Goal: Task Accomplishment & Management: Manage account settings

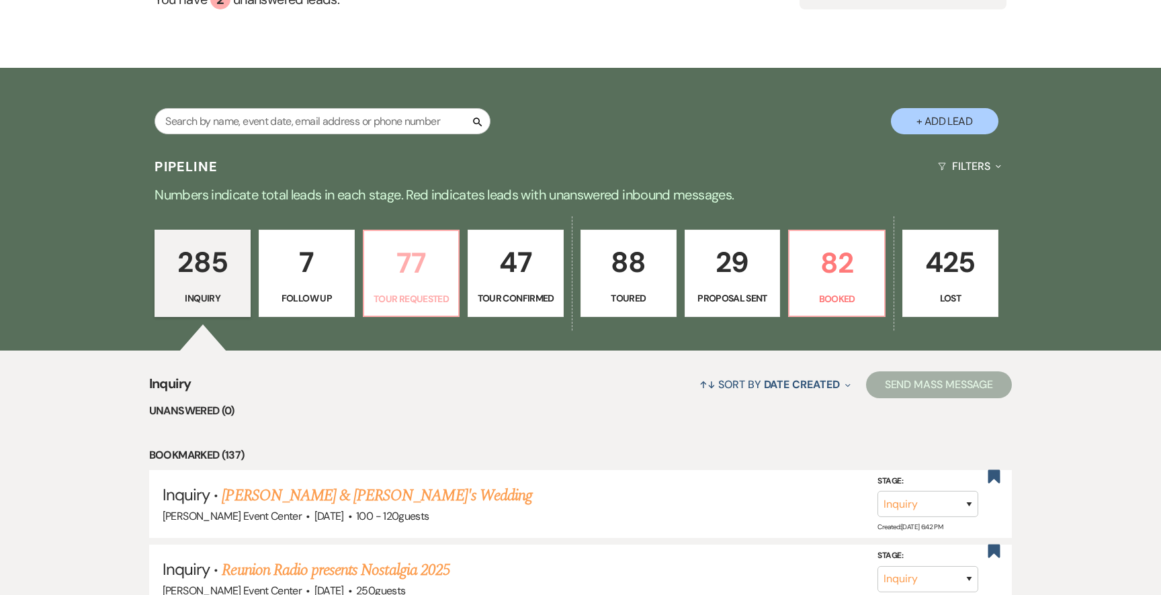
scroll to position [216, 0]
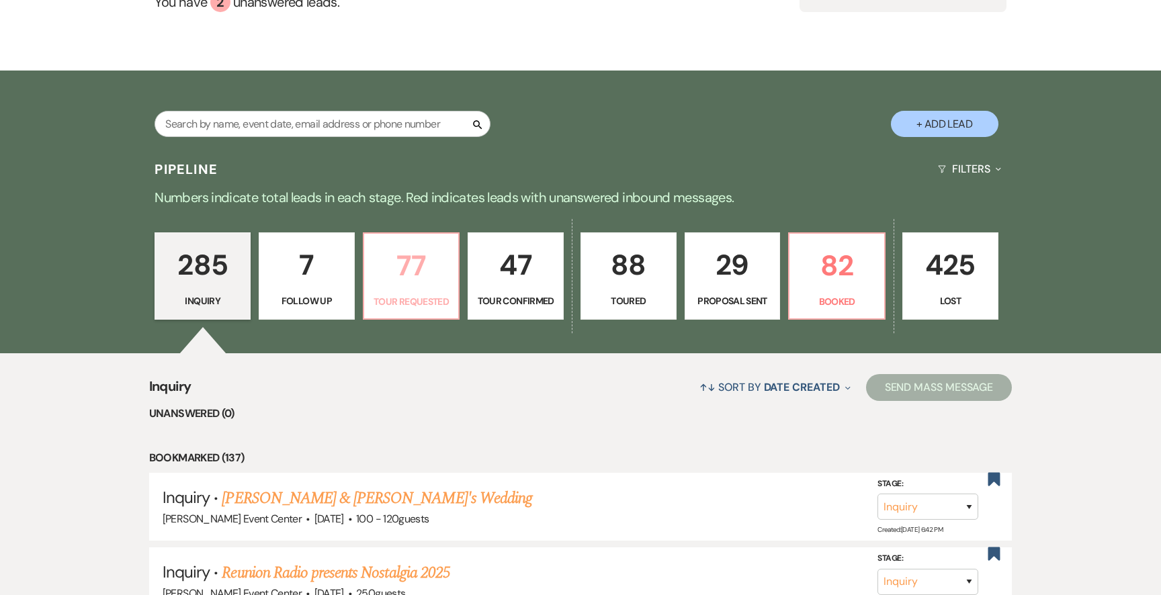
click at [403, 243] on p "77" at bounding box center [411, 265] width 79 height 45
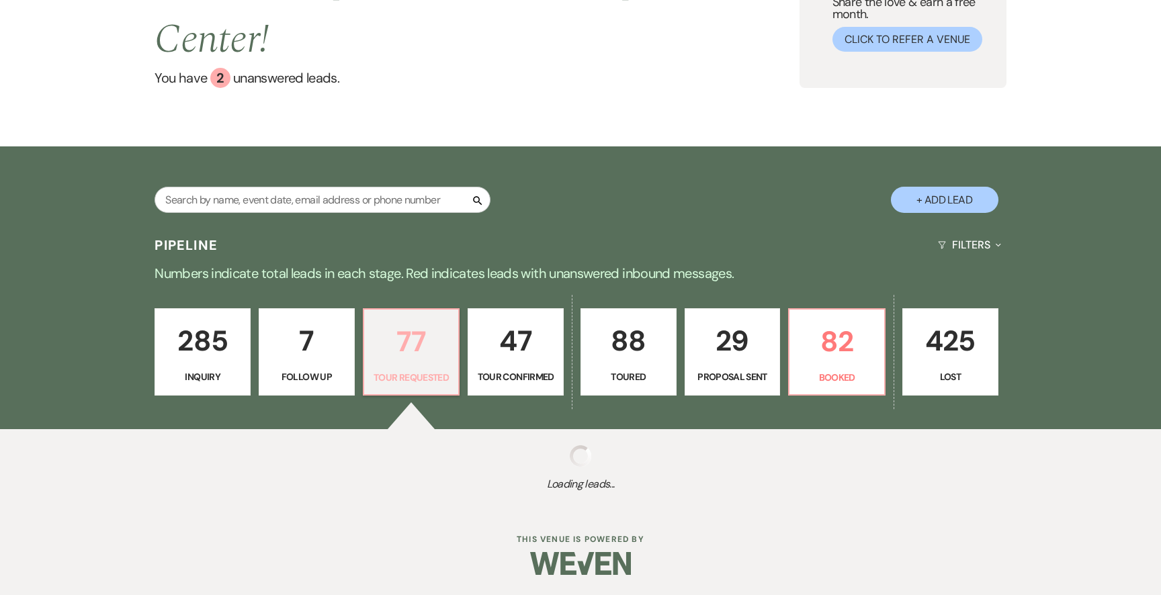
select select "2"
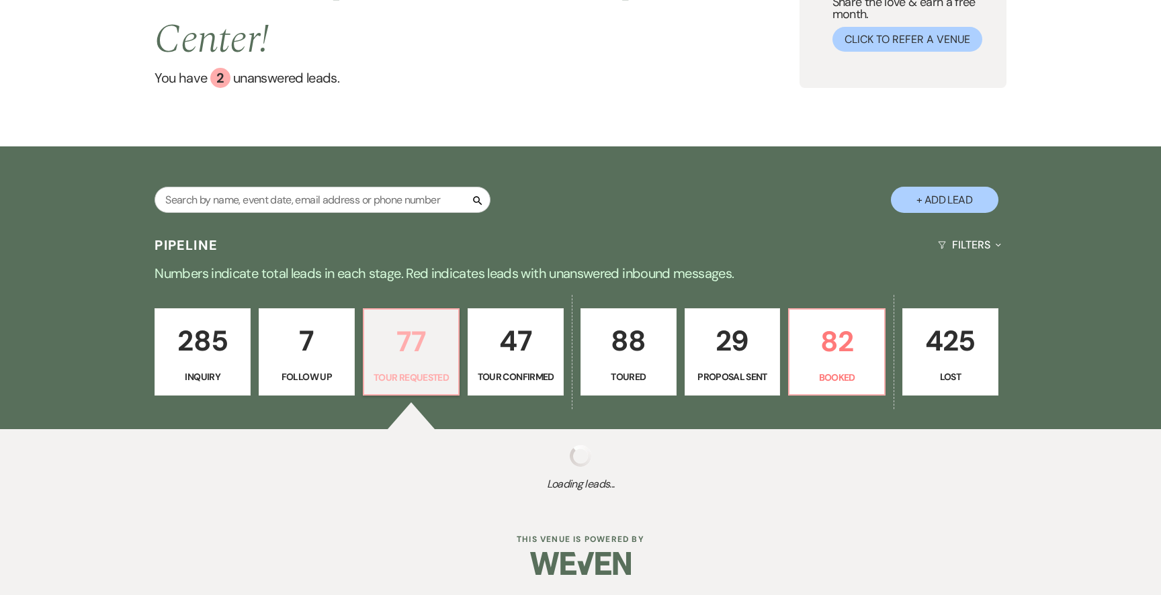
select select "2"
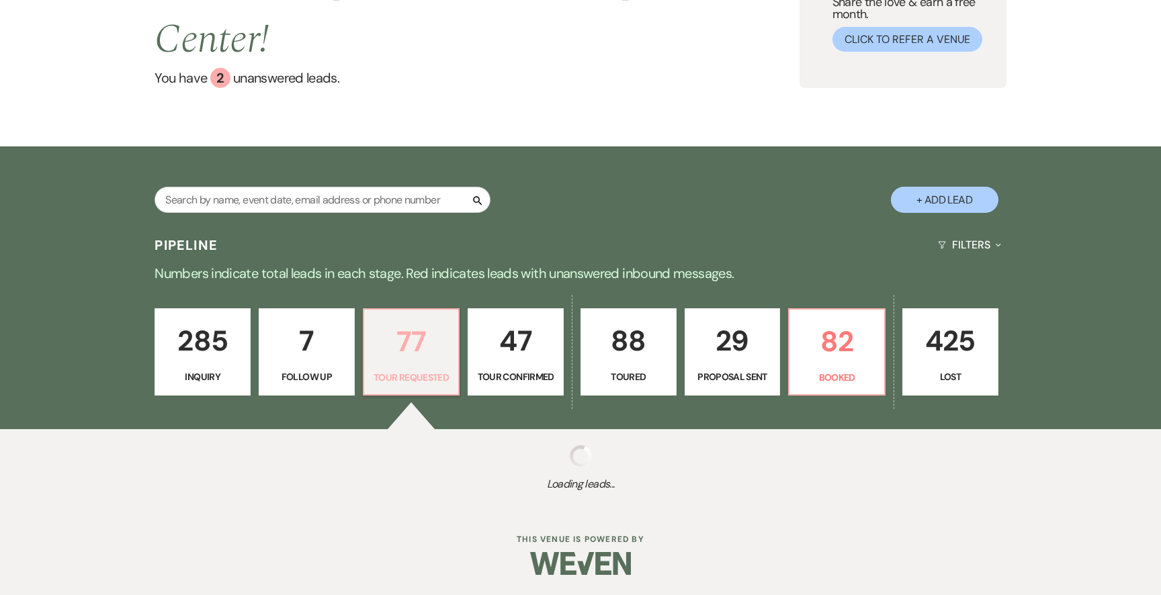
select select "2"
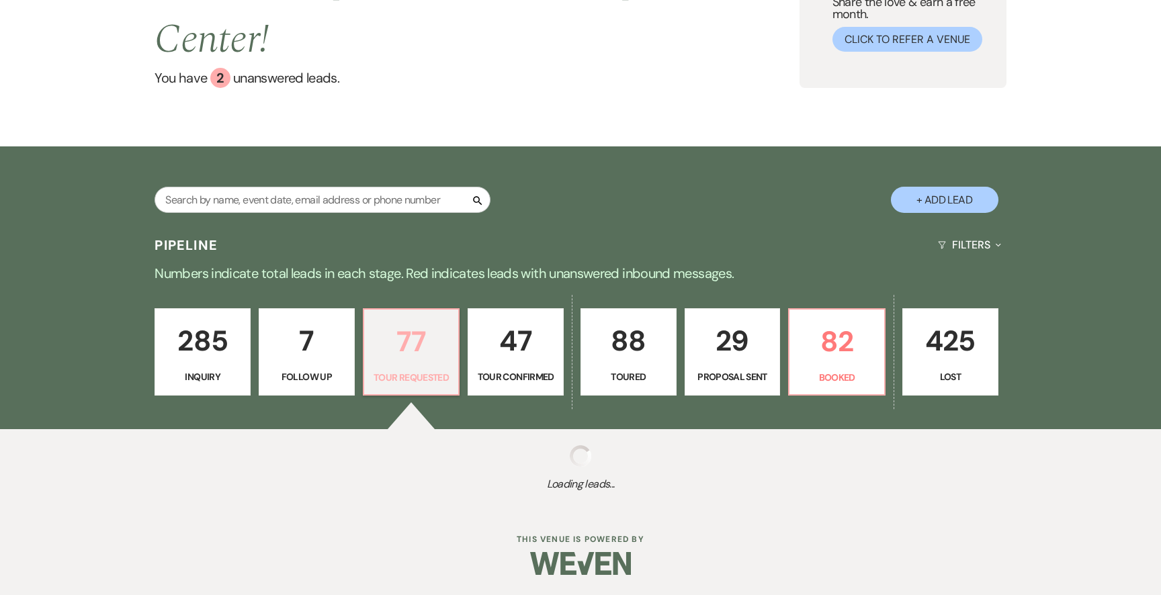
select select "2"
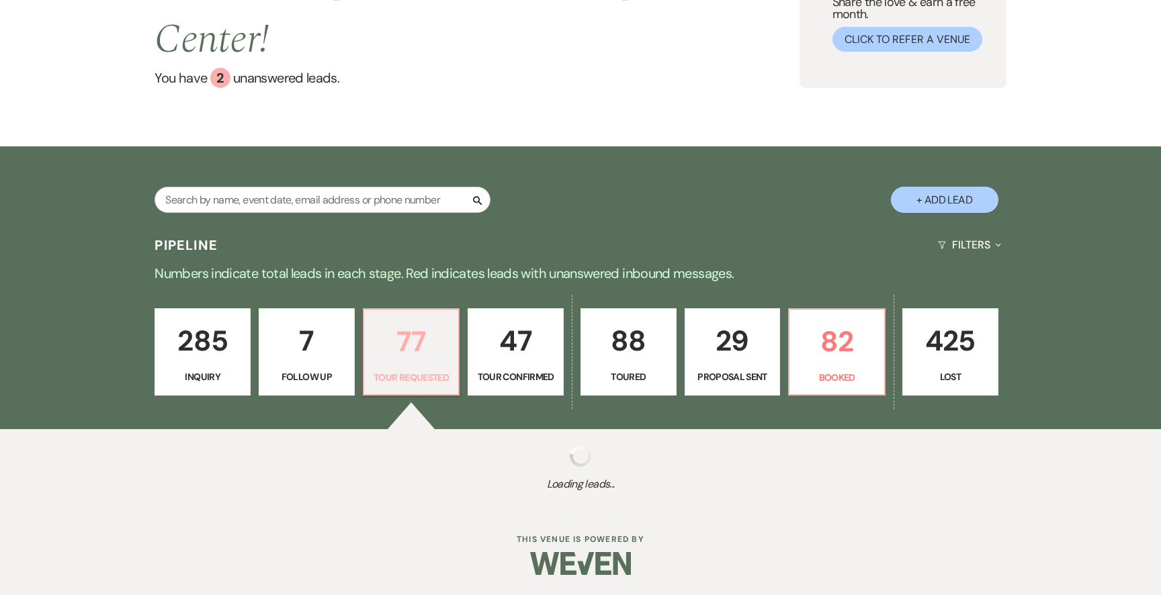
select select "2"
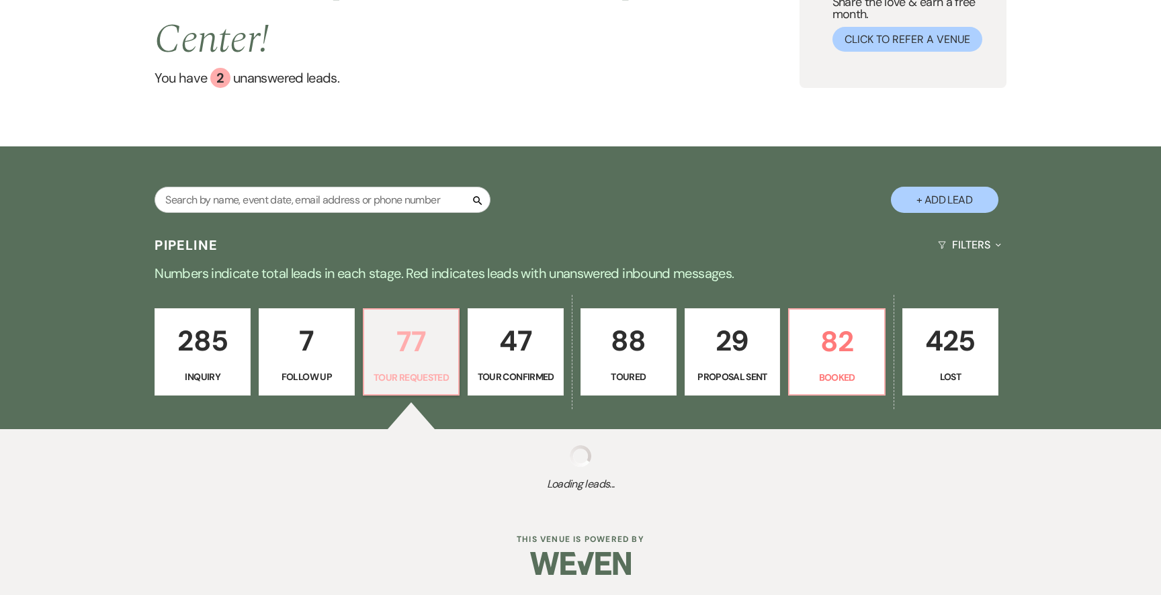
select select "2"
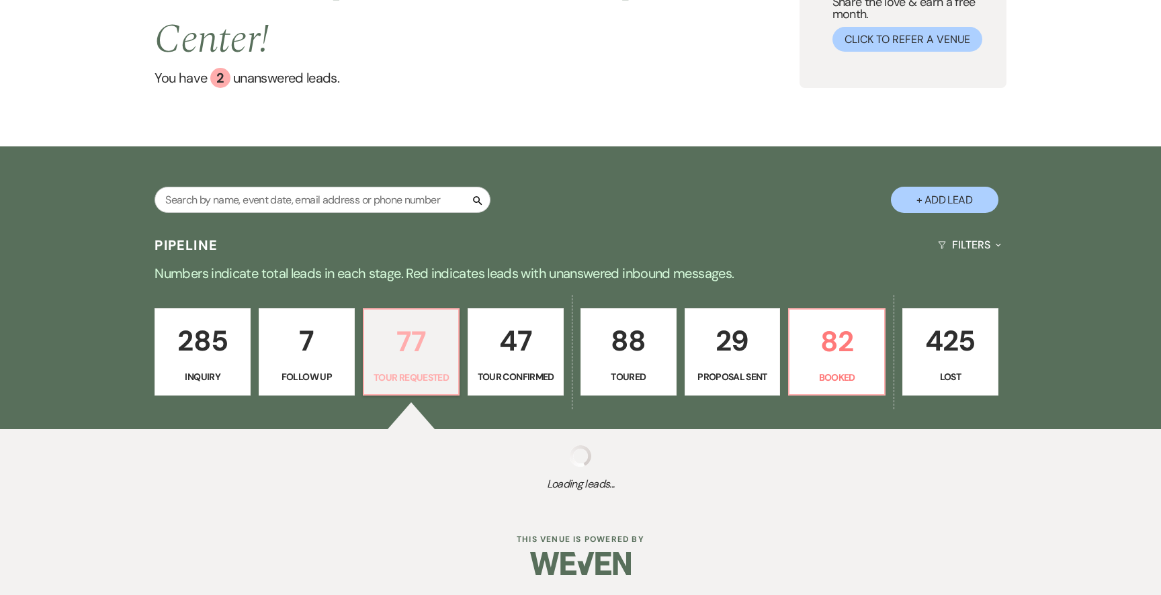
select select "2"
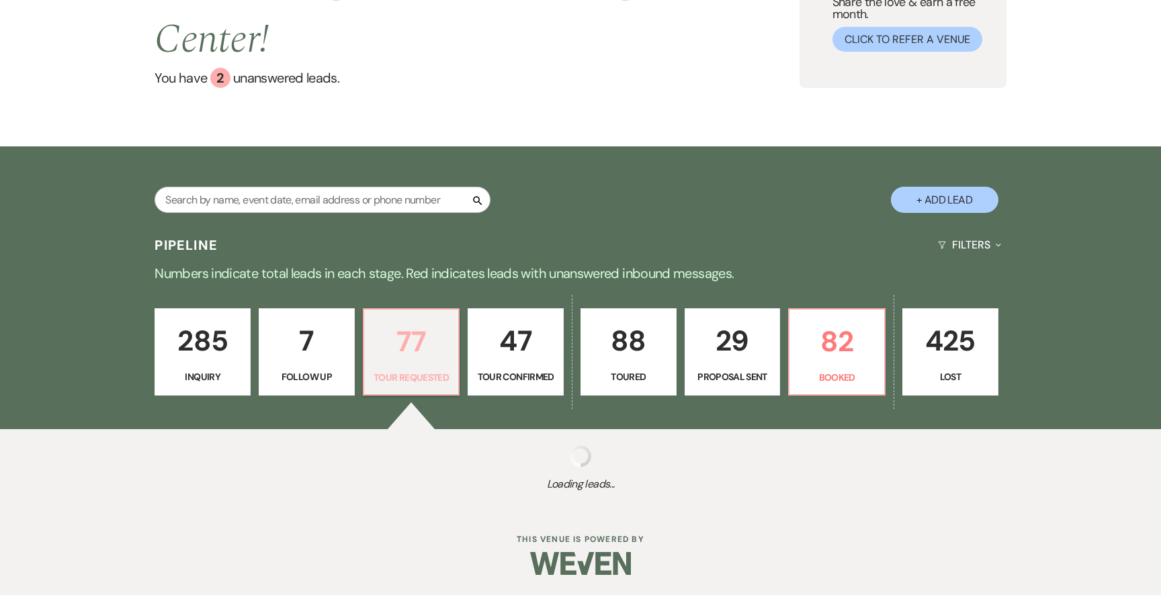
select select "2"
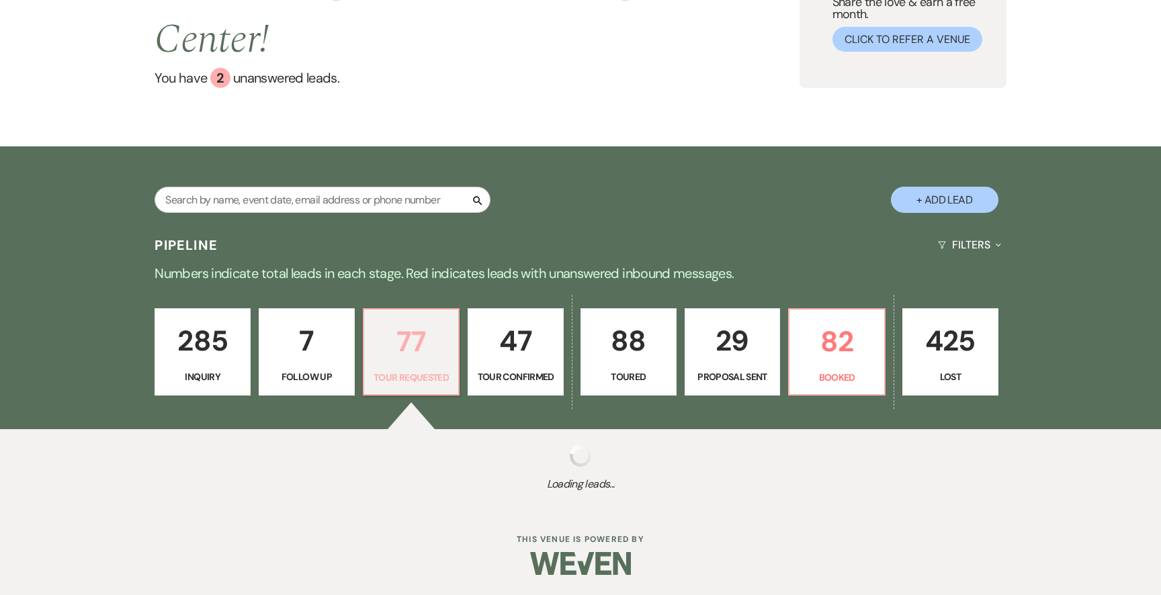
select select "2"
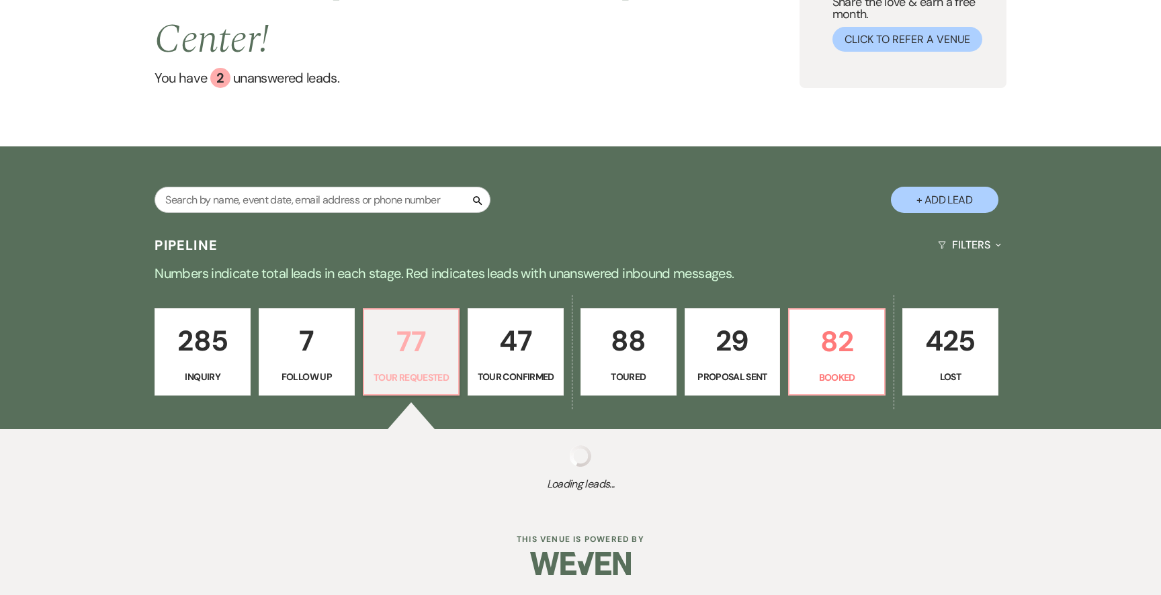
select select "2"
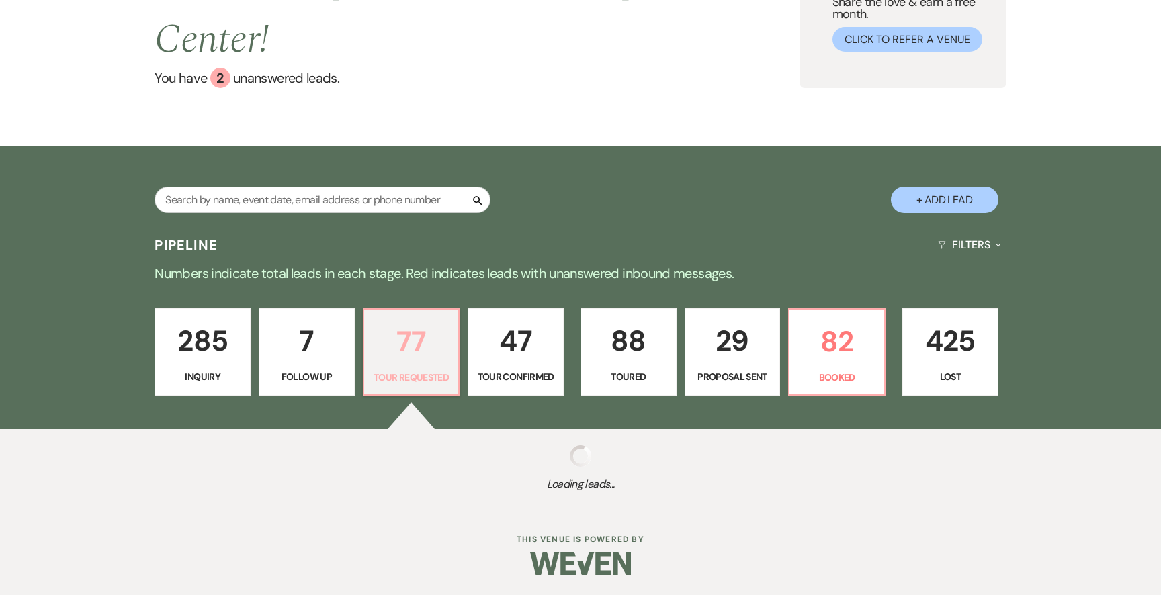
select select "2"
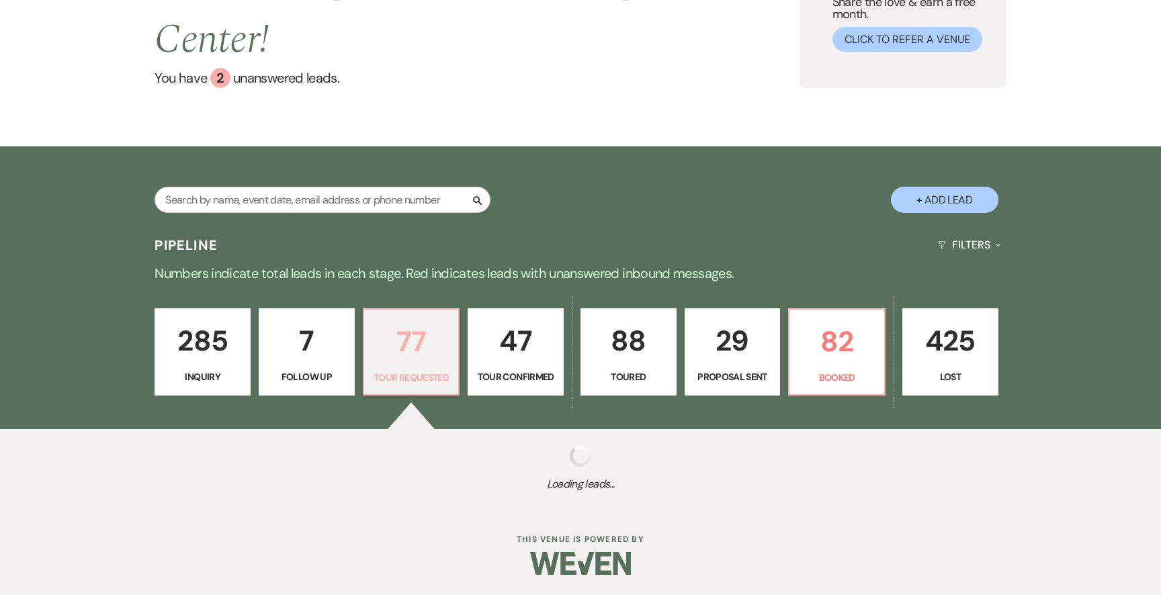
select select "2"
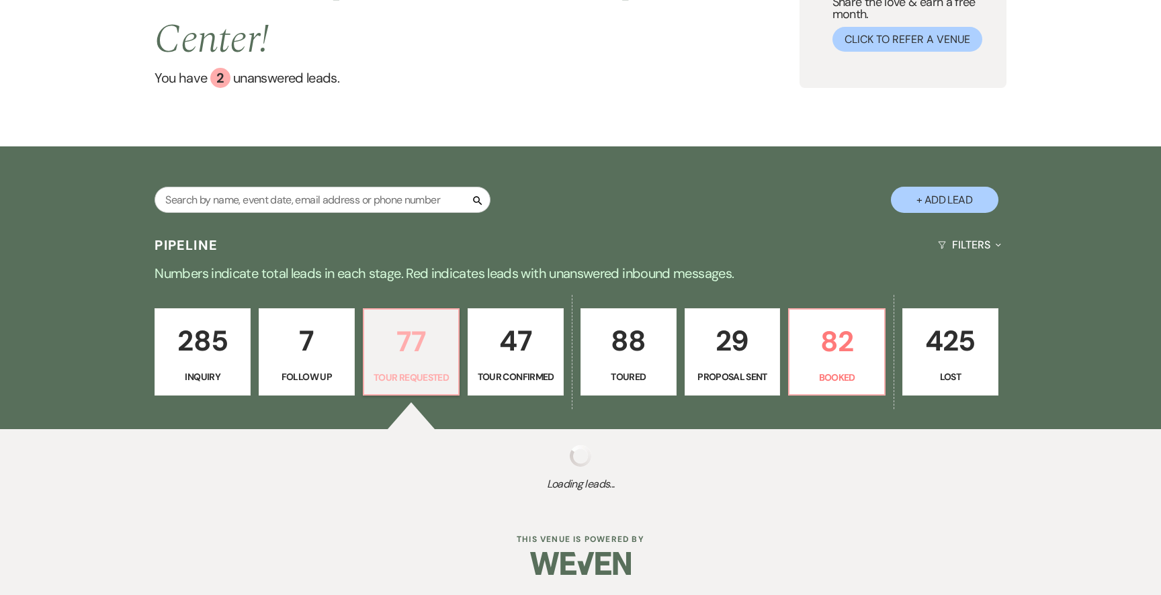
select select "2"
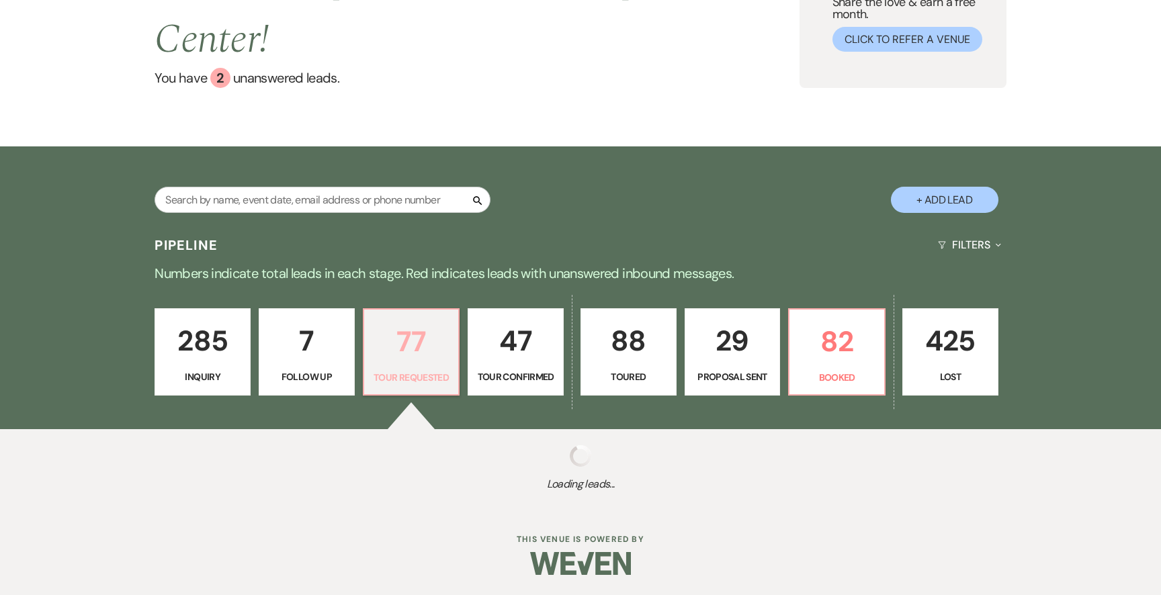
select select "2"
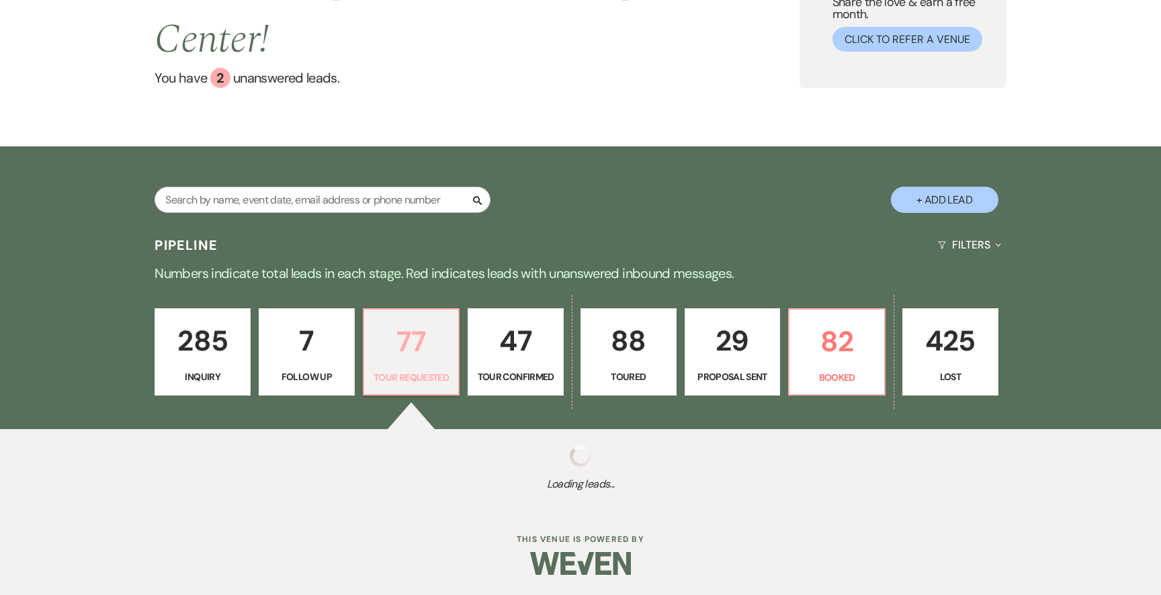
select select "2"
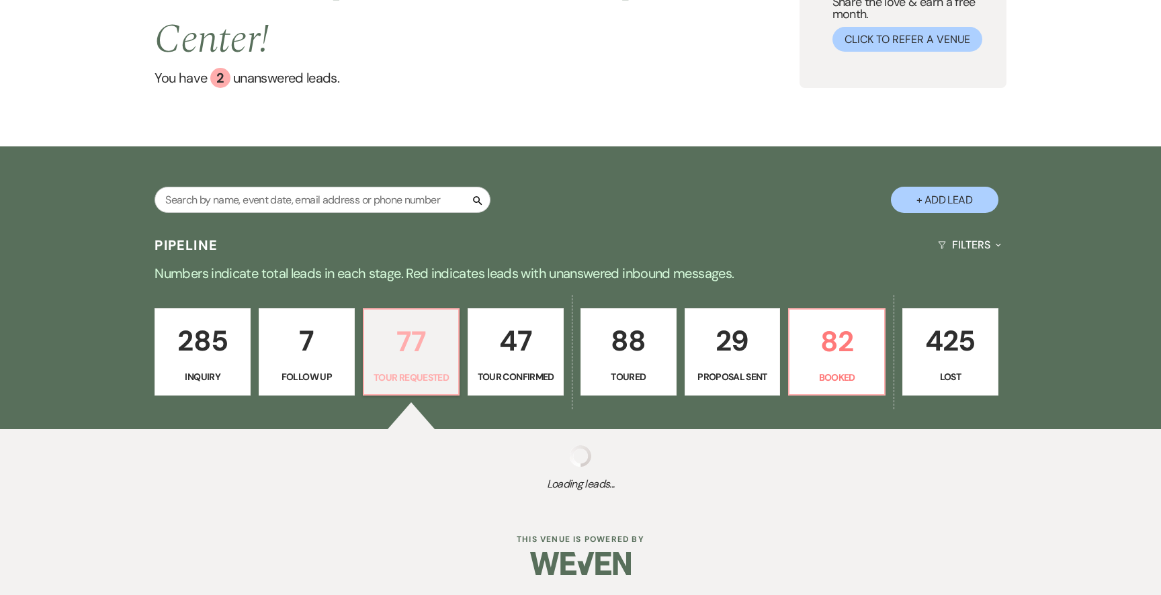
select select "2"
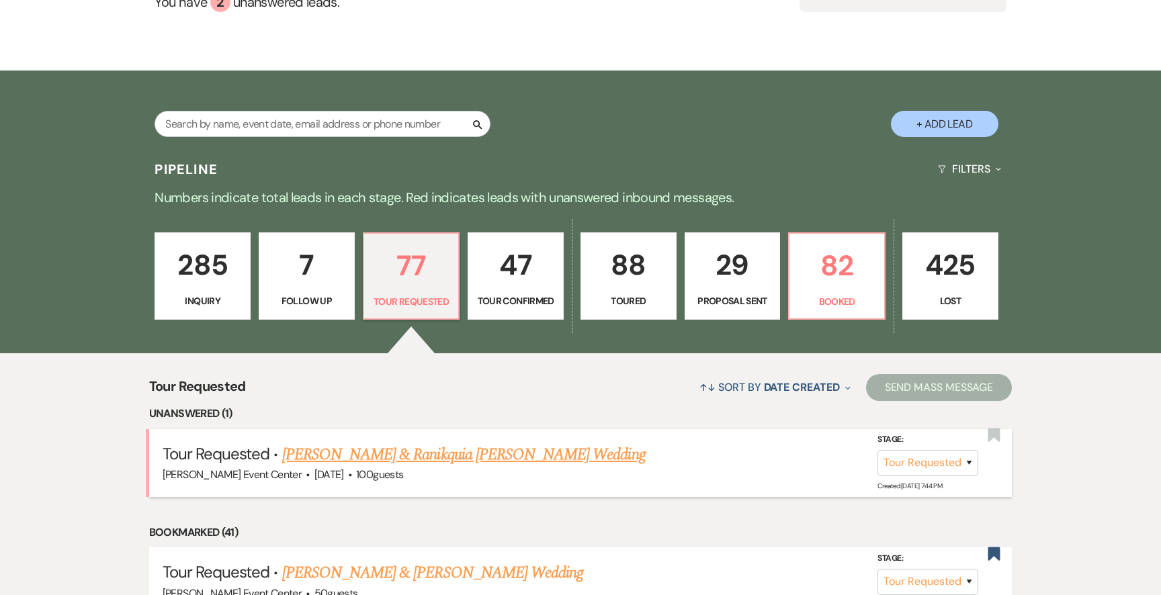
click at [377, 443] on link "[PERSON_NAME] & Ranikquia [PERSON_NAME] Wedding" at bounding box center [464, 455] width 364 height 24
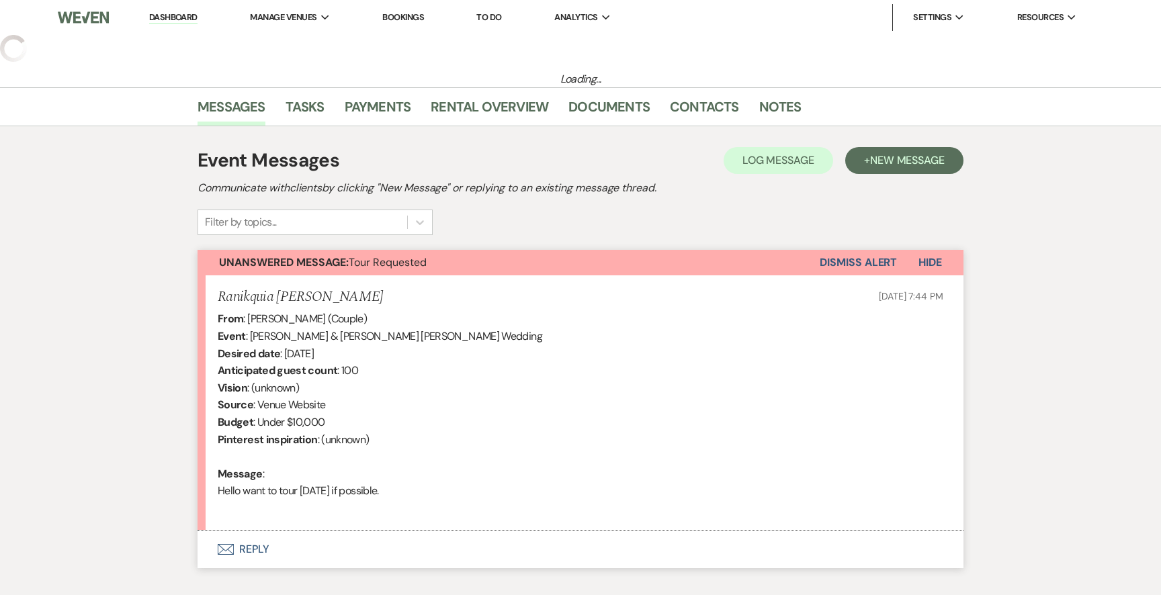
select select "2"
select select "5"
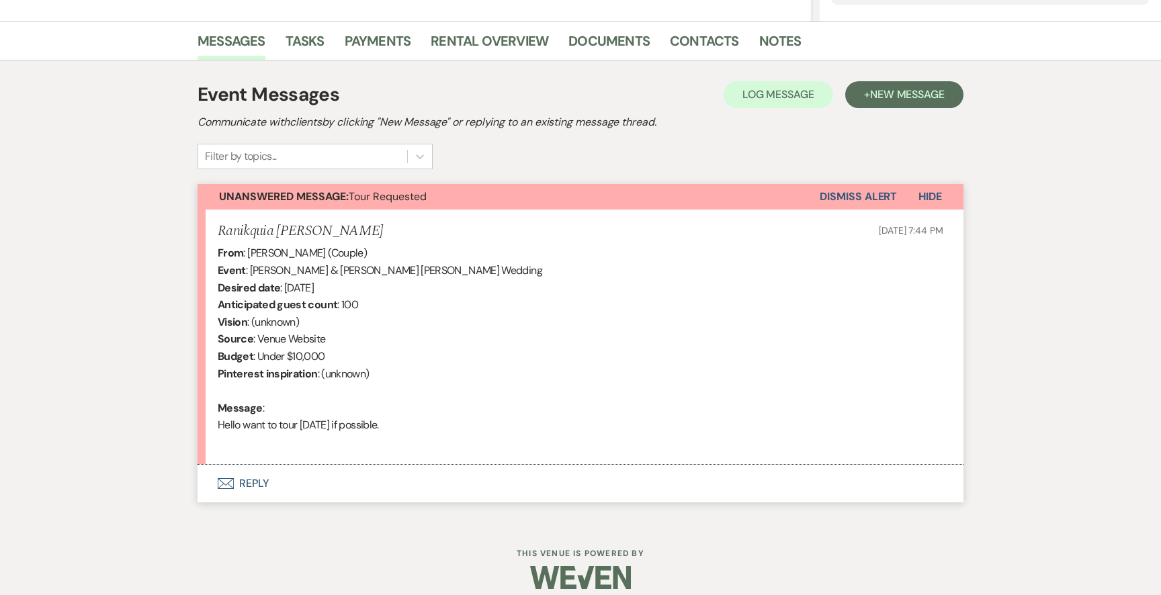
scroll to position [304, 0]
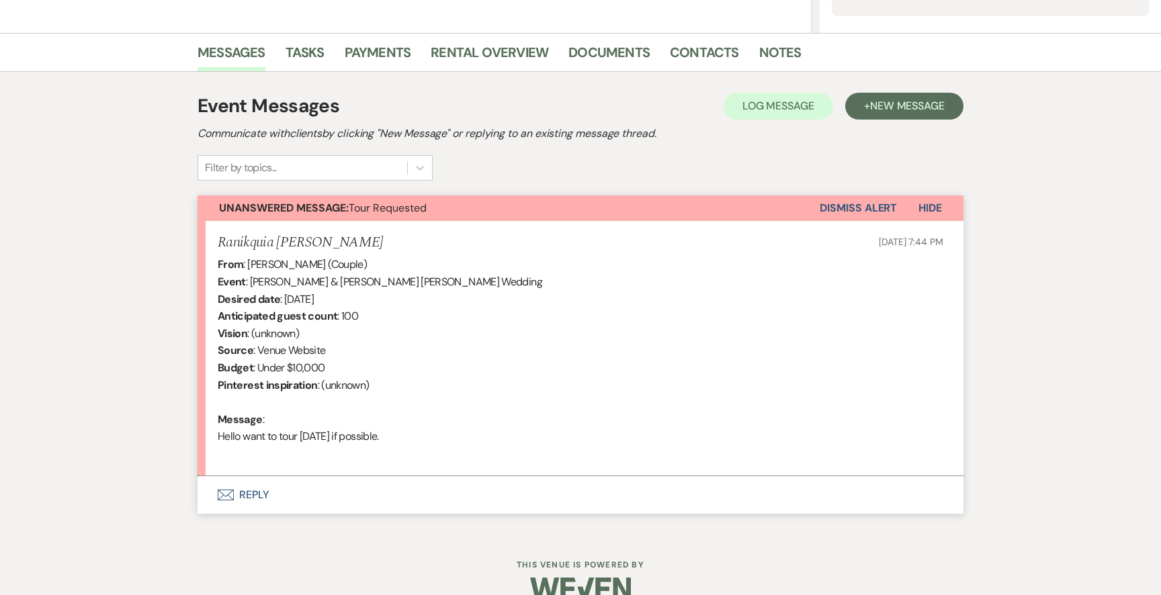
click at [265, 496] on button "Envelope Reply" at bounding box center [581, 495] width 766 height 38
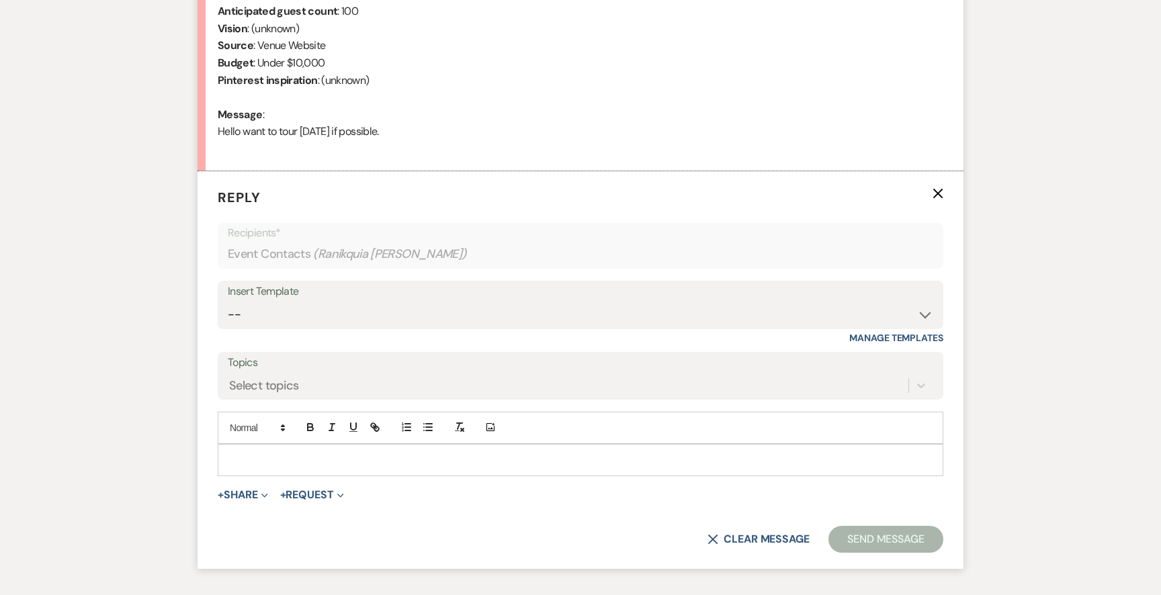
scroll to position [616, 0]
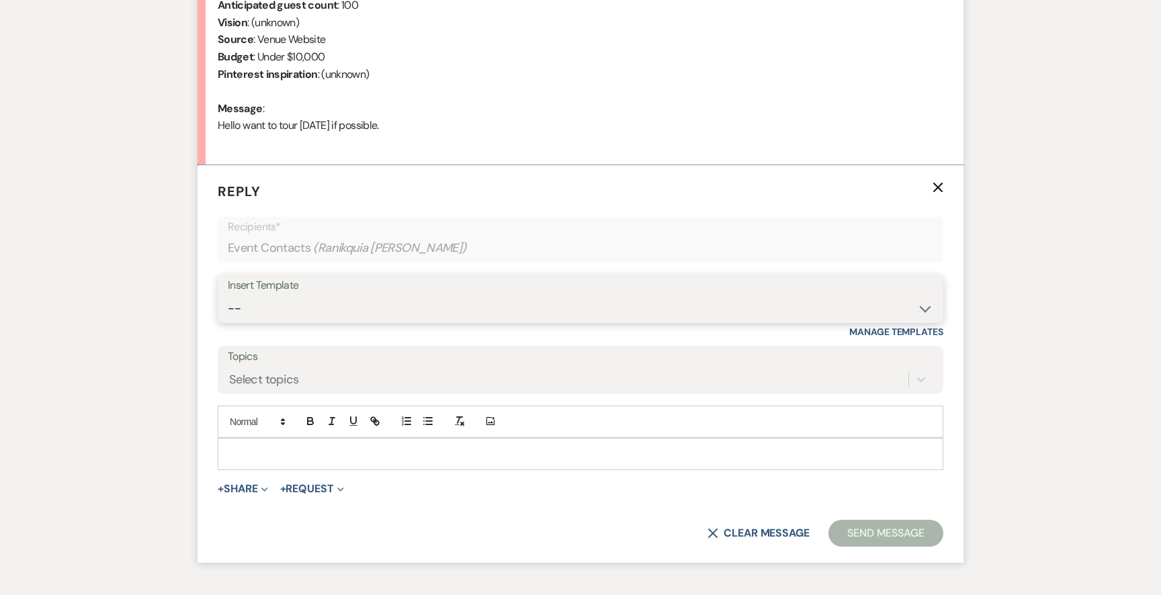
click at [405, 319] on select "-- Weven Planning Portal Introduction (Booked Events) Initial Inquiry Response …" at bounding box center [581, 309] width 706 height 26
select select "2982"
click at [228, 296] on select "-- Weven Planning Portal Introduction (Booked Events) Initial Inquiry Response …" at bounding box center [581, 309] width 706 height 26
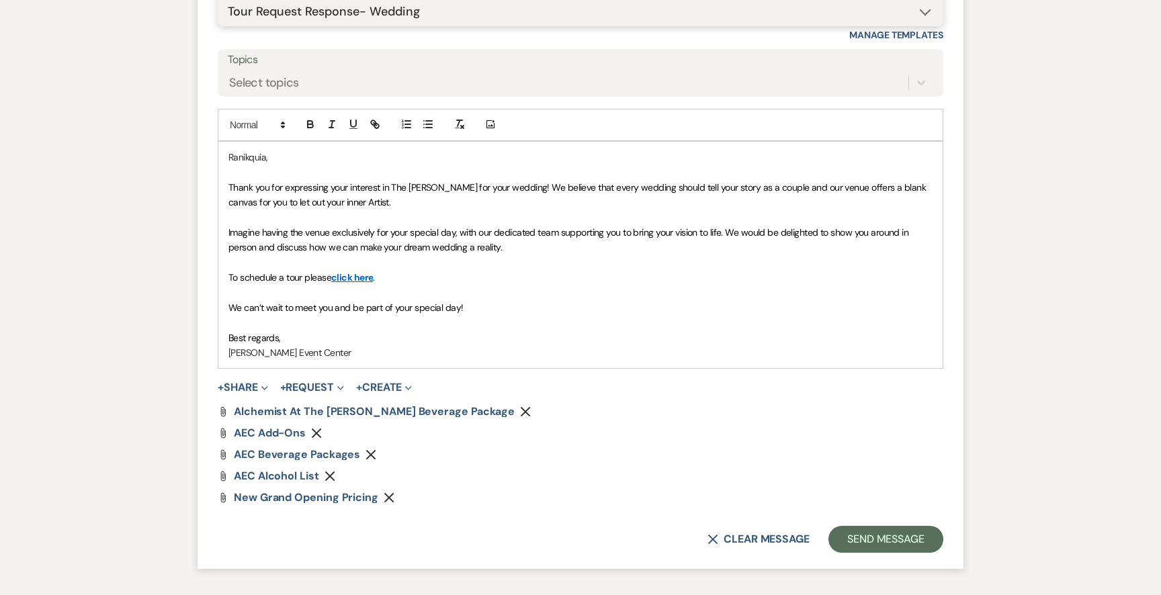
scroll to position [1009, 0]
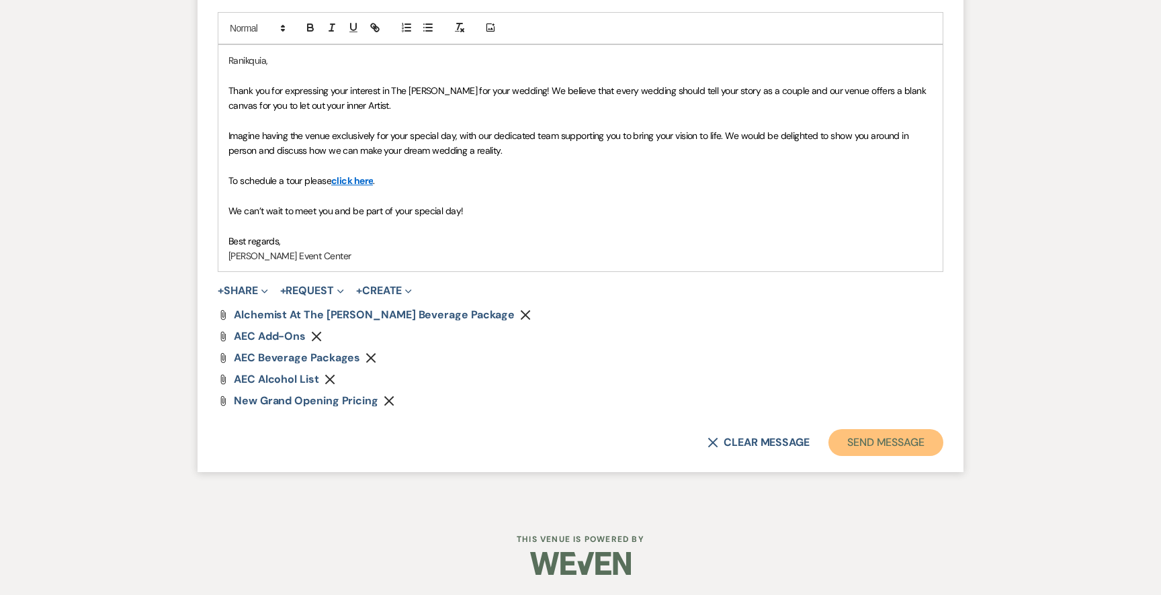
click at [852, 444] on button "Send Message" at bounding box center [886, 442] width 115 height 27
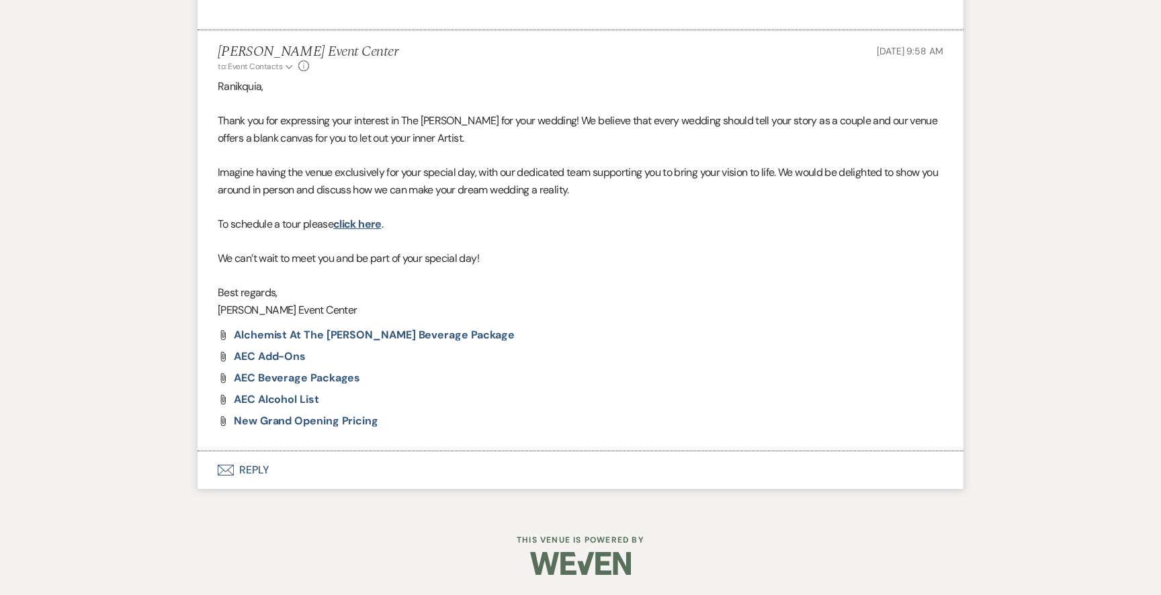
scroll to position [0, 0]
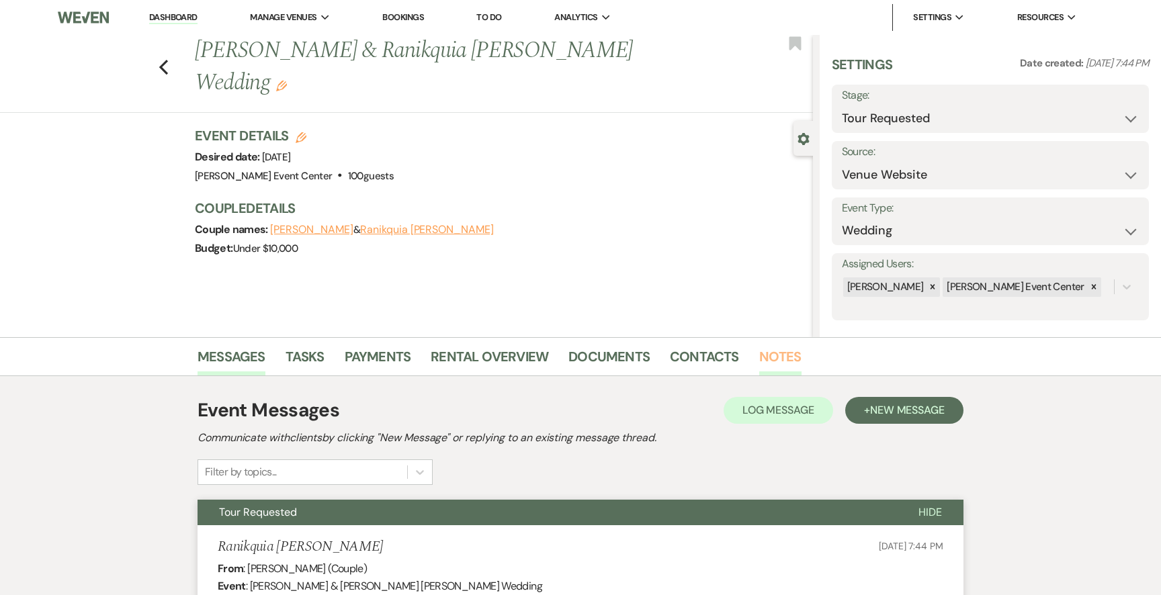
click at [767, 357] on link "Notes" at bounding box center [780, 361] width 42 height 30
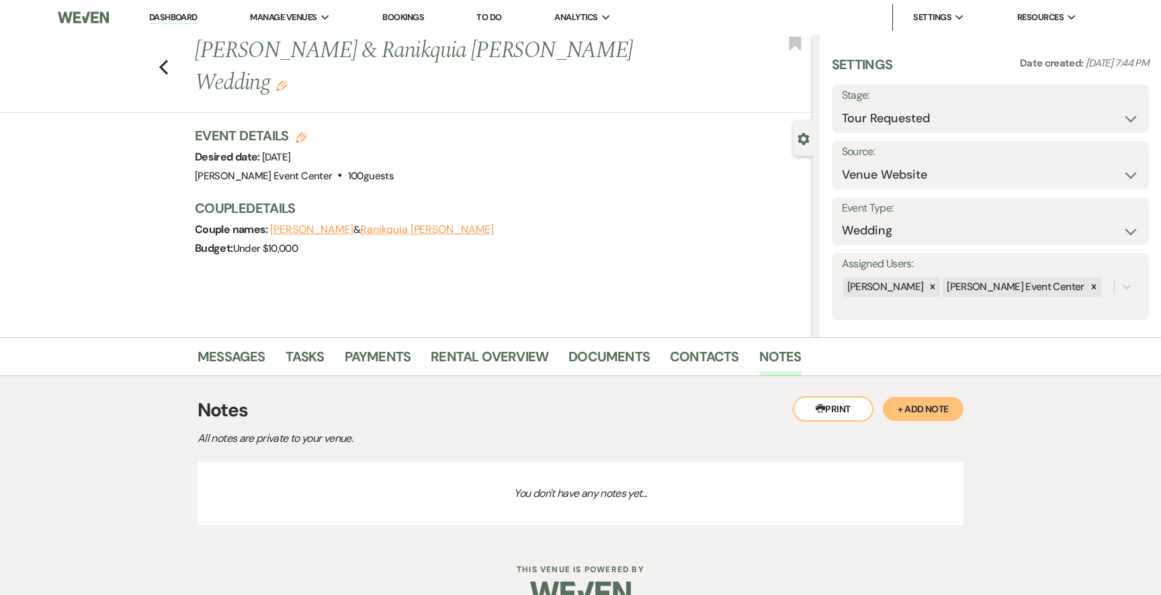
click at [915, 409] on button "+ Add Note" at bounding box center [923, 409] width 81 height 24
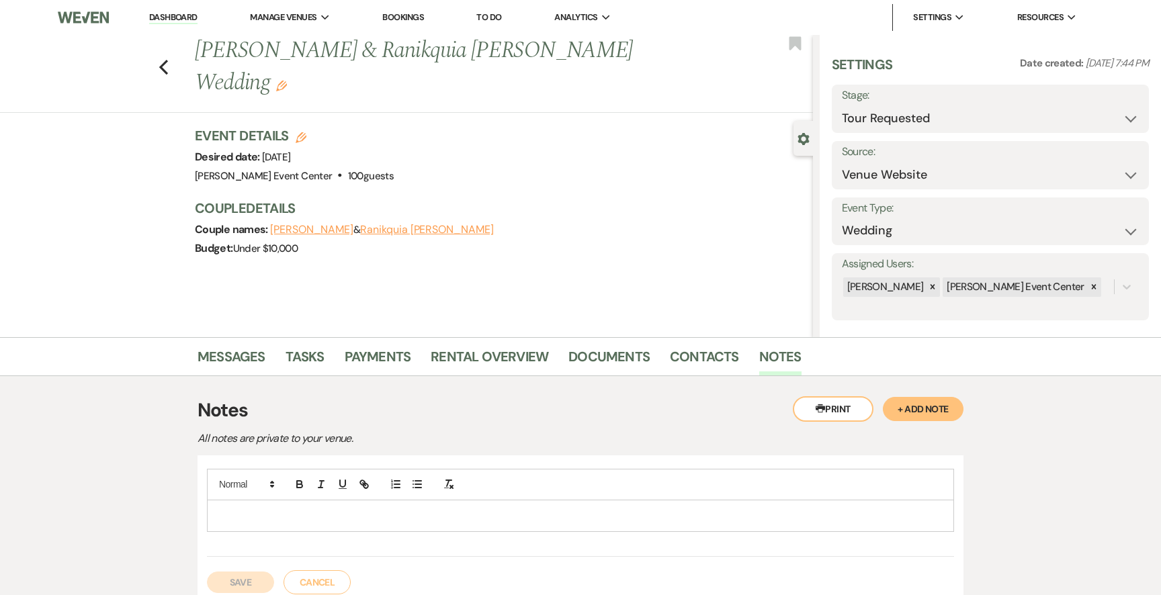
click at [433, 519] on p at bounding box center [581, 516] width 726 height 15
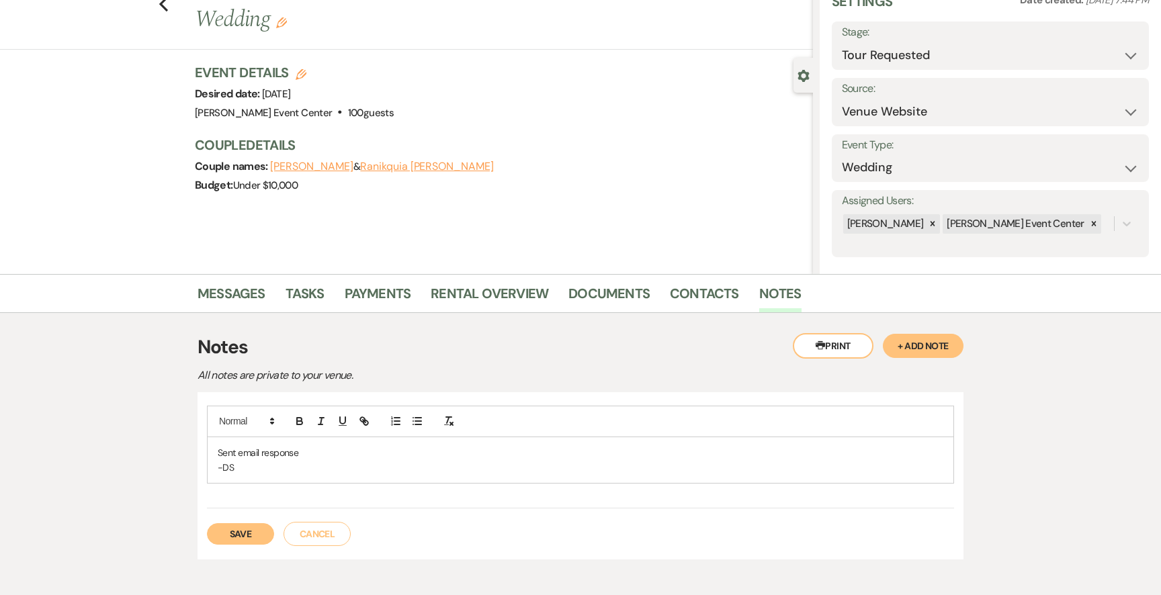
scroll to position [76, 0]
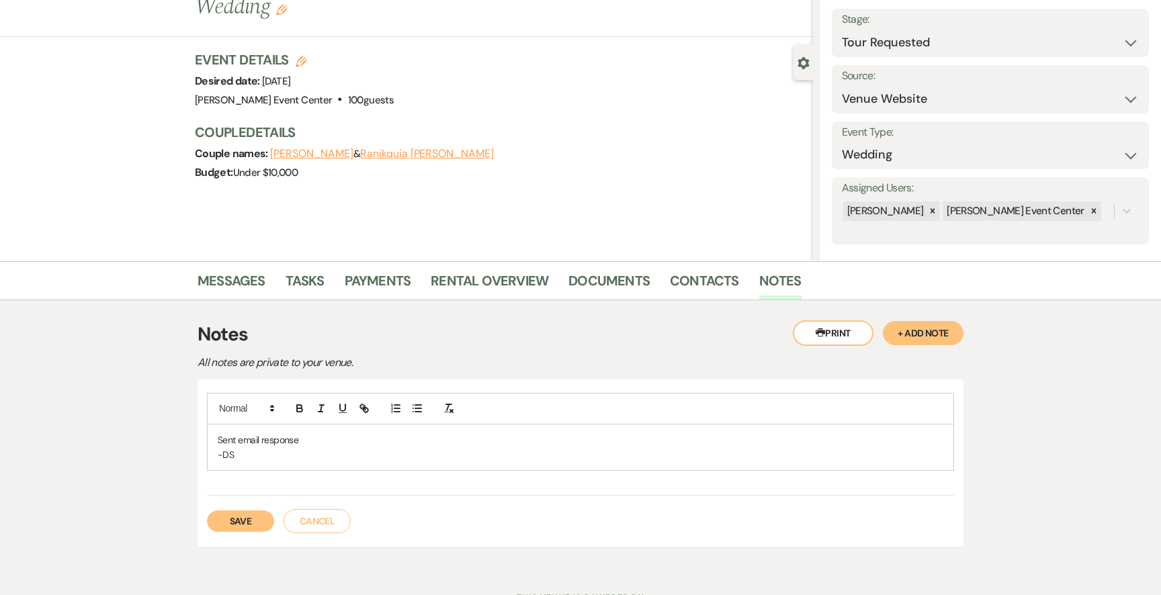
click at [239, 521] on button "Save" at bounding box center [240, 522] width 67 height 22
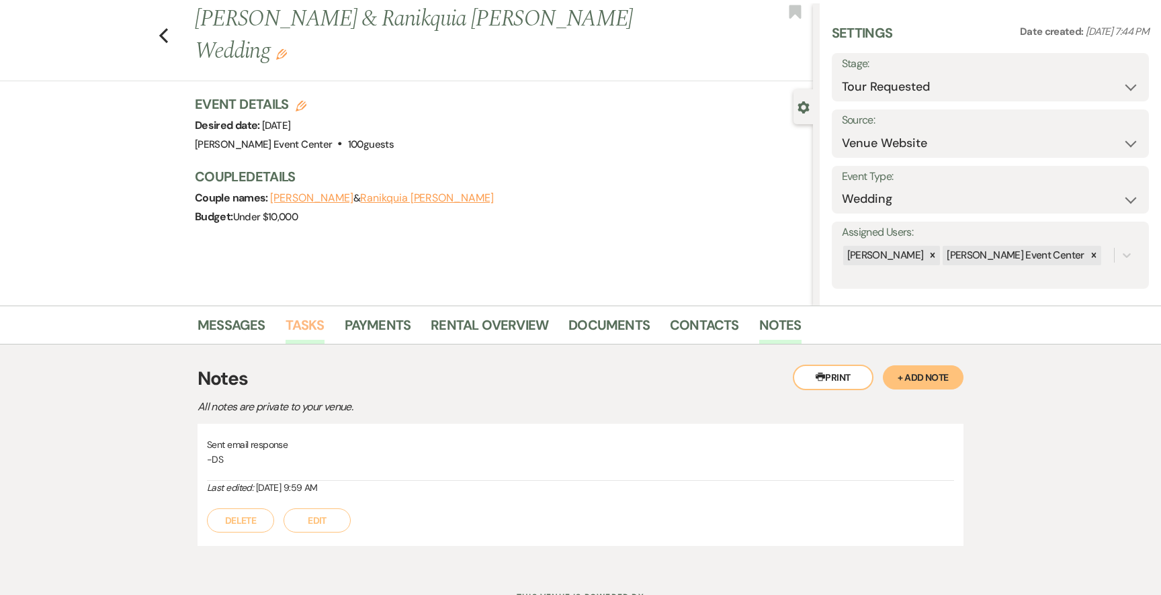
scroll to position [0, 0]
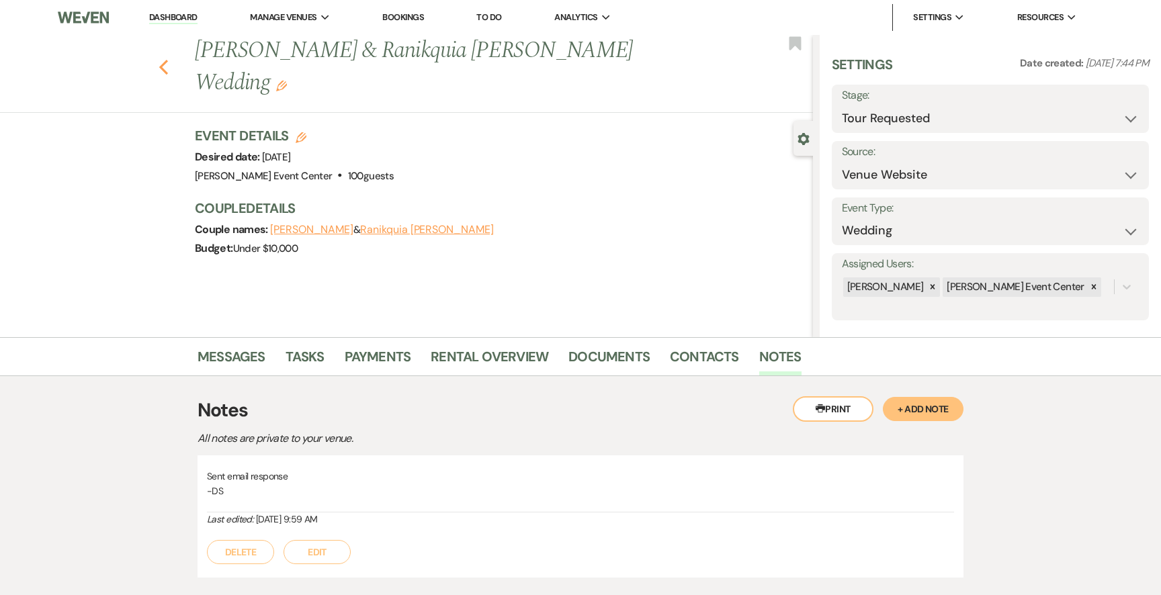
click at [167, 59] on icon "Previous" at bounding box center [164, 67] width 10 height 16
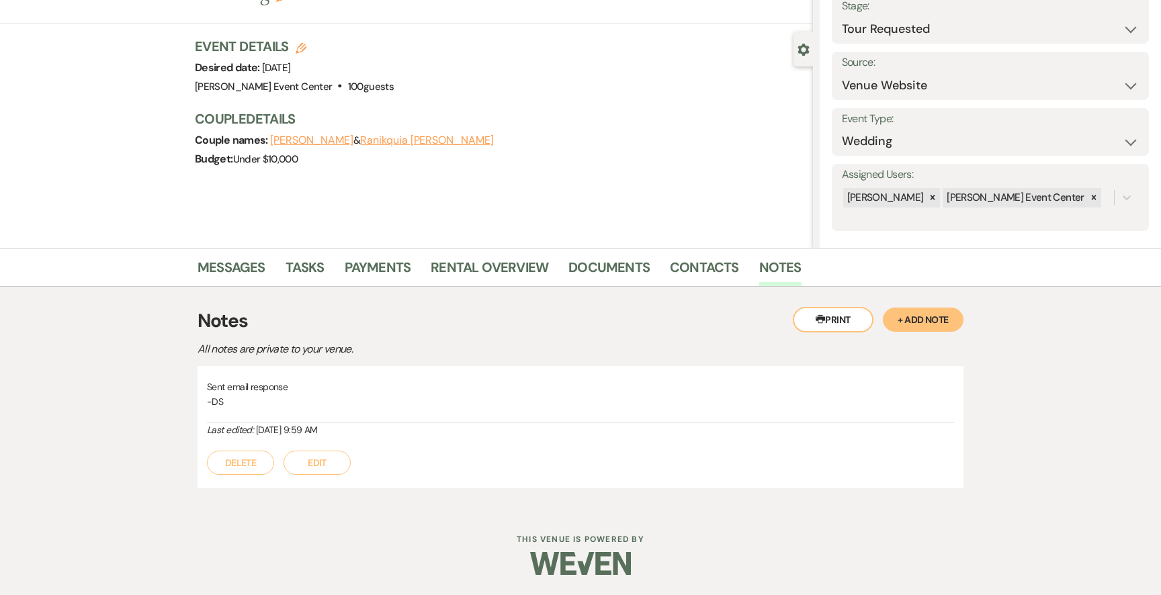
select select "2"
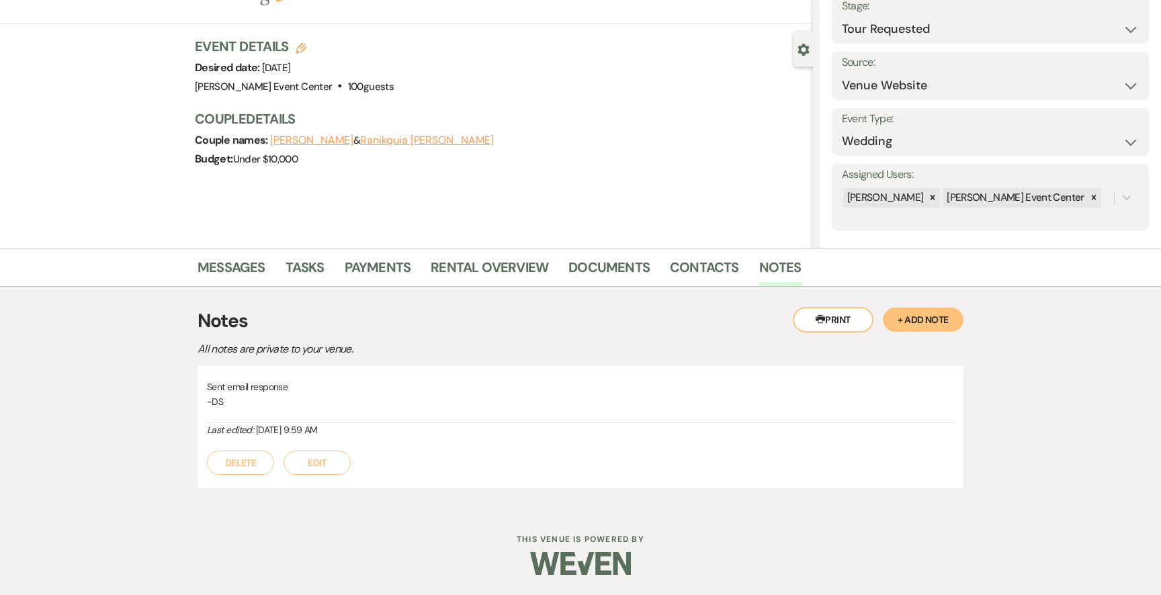
select select "2"
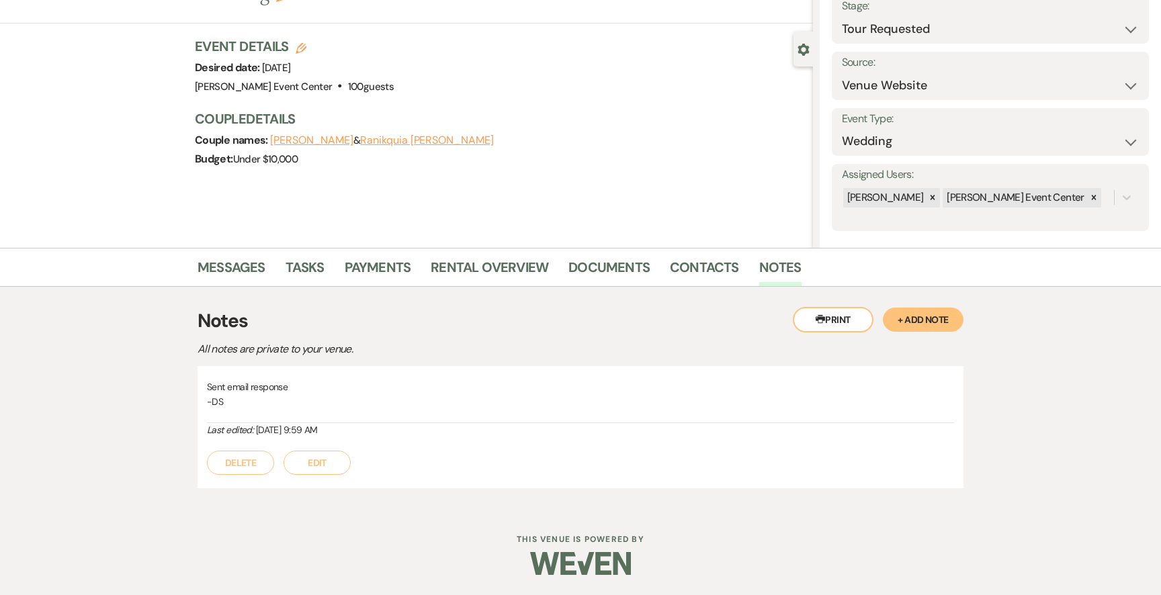
select select "2"
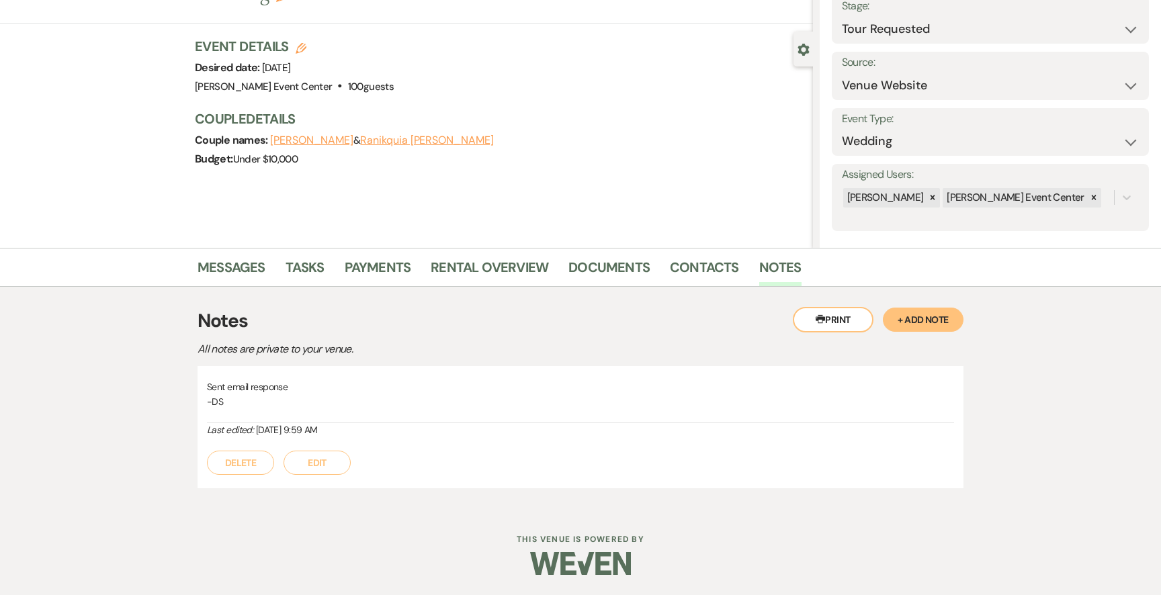
select select "2"
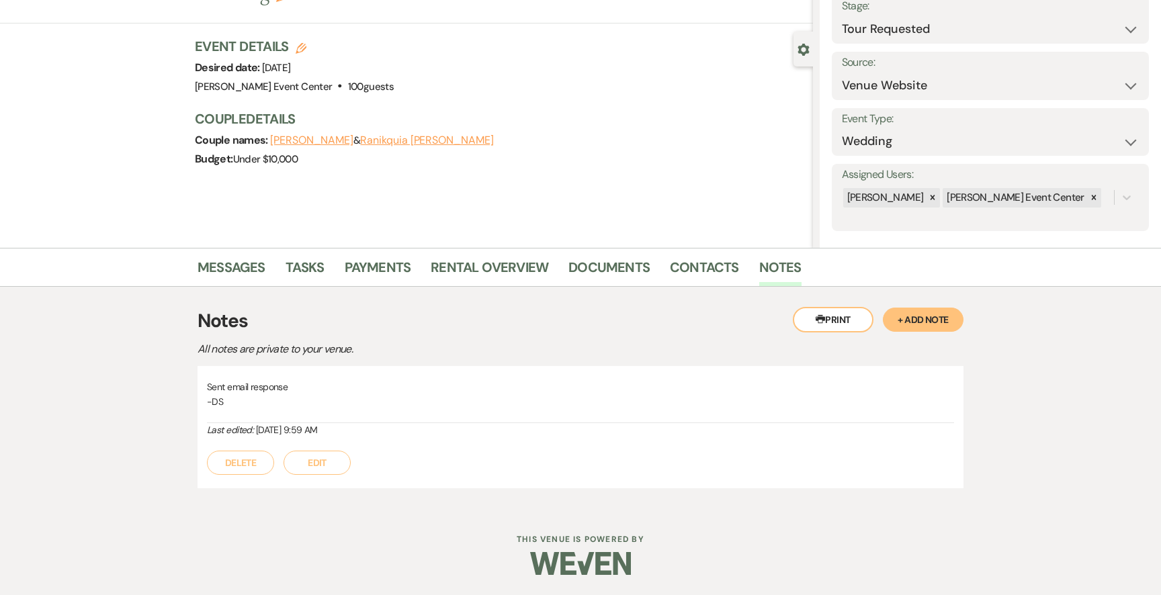
select select "2"
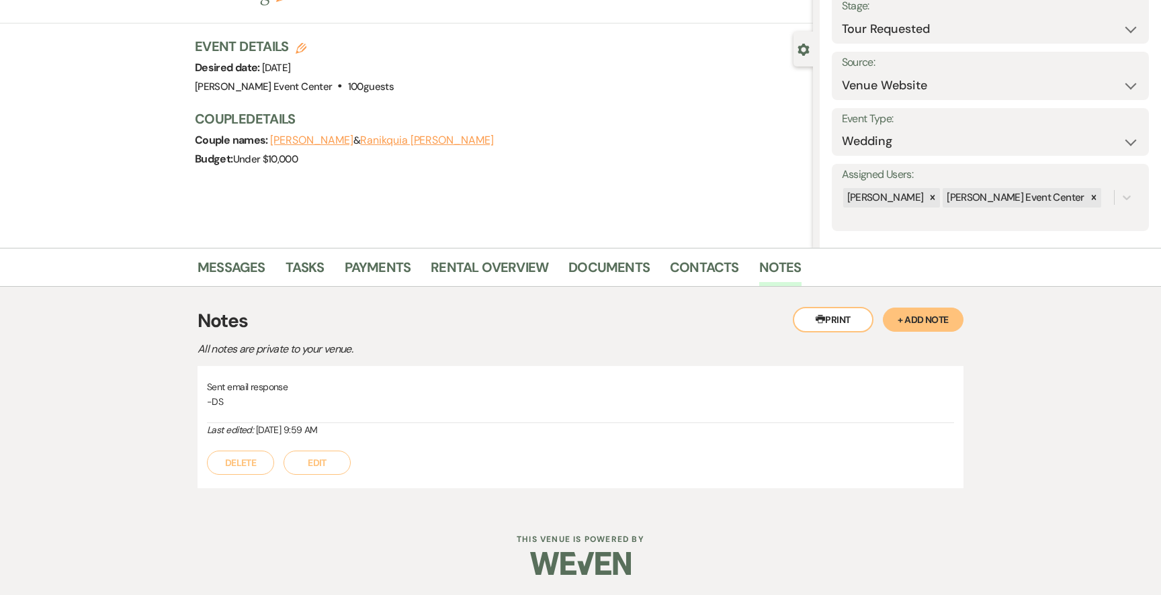
select select "2"
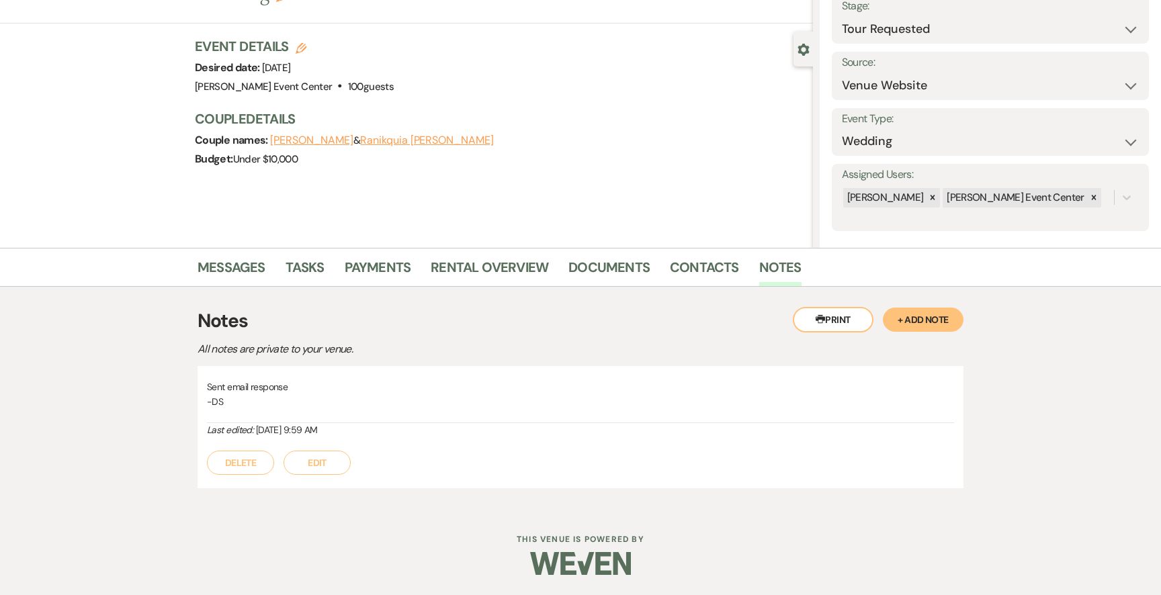
select select "2"
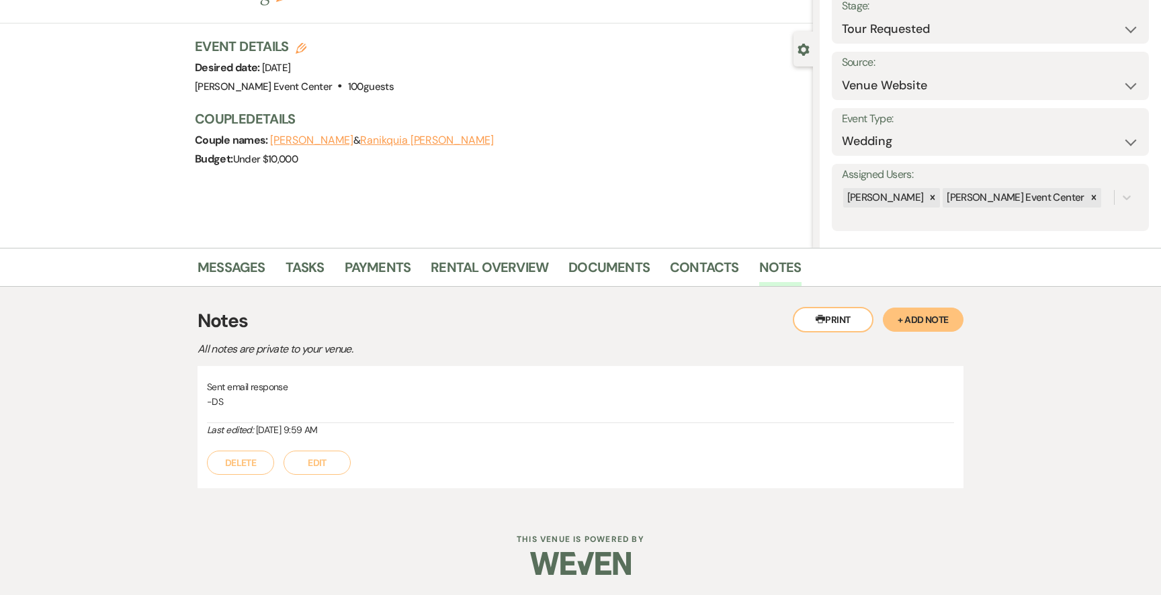
select select "2"
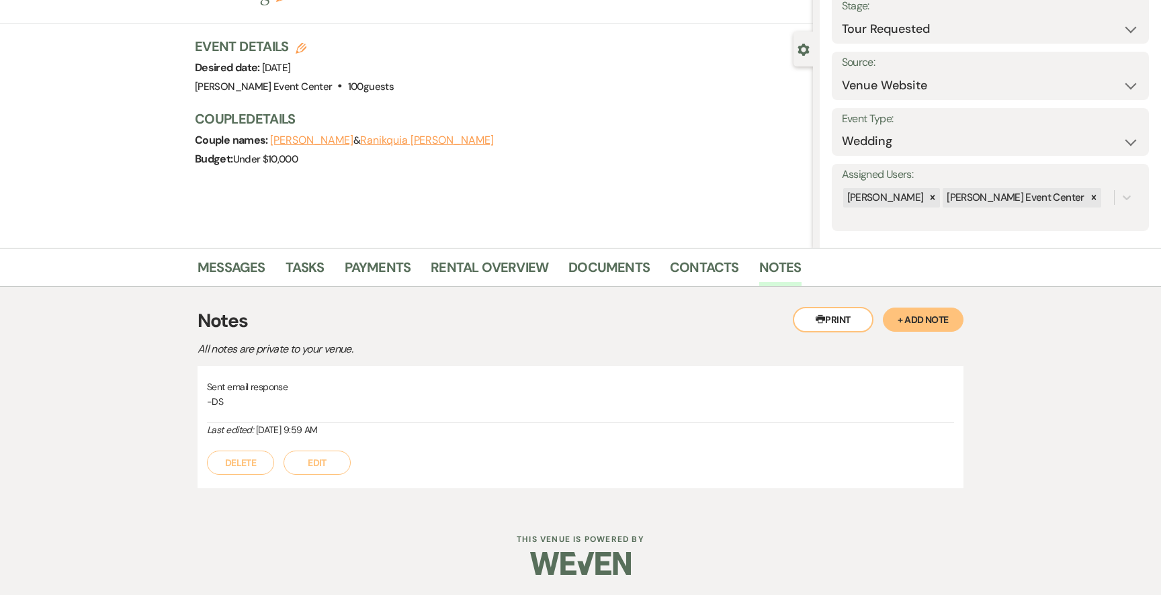
select select "2"
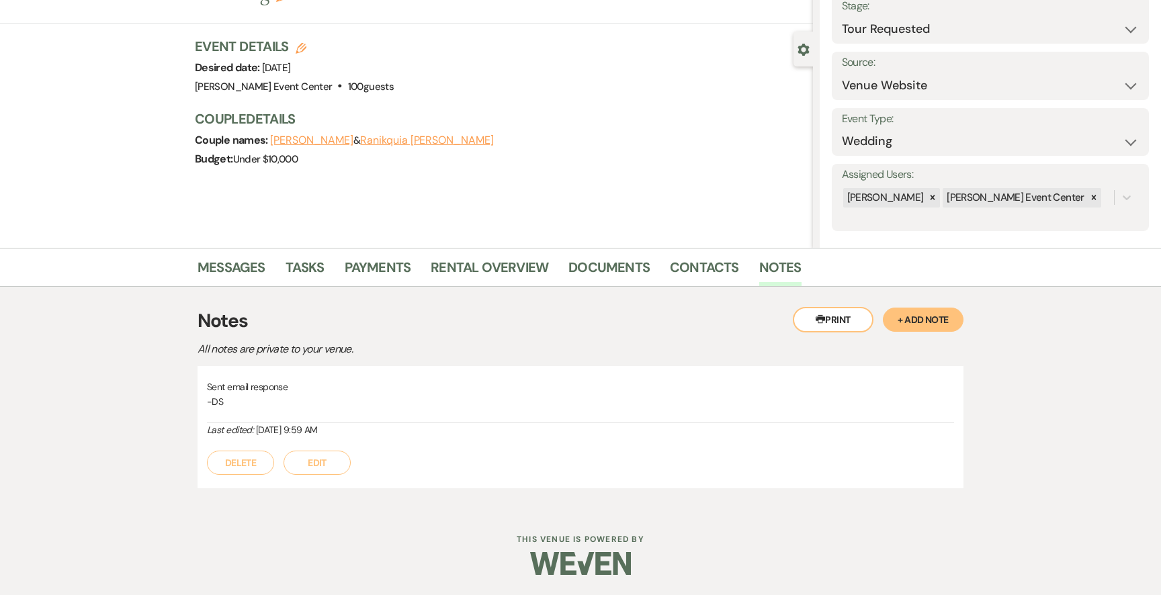
select select "2"
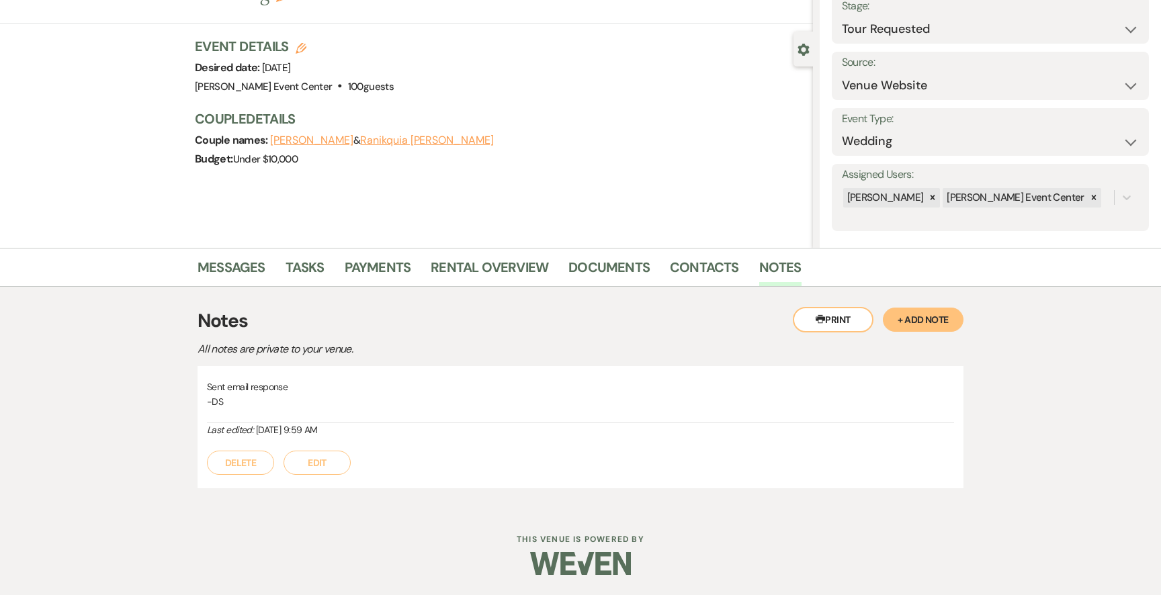
select select "2"
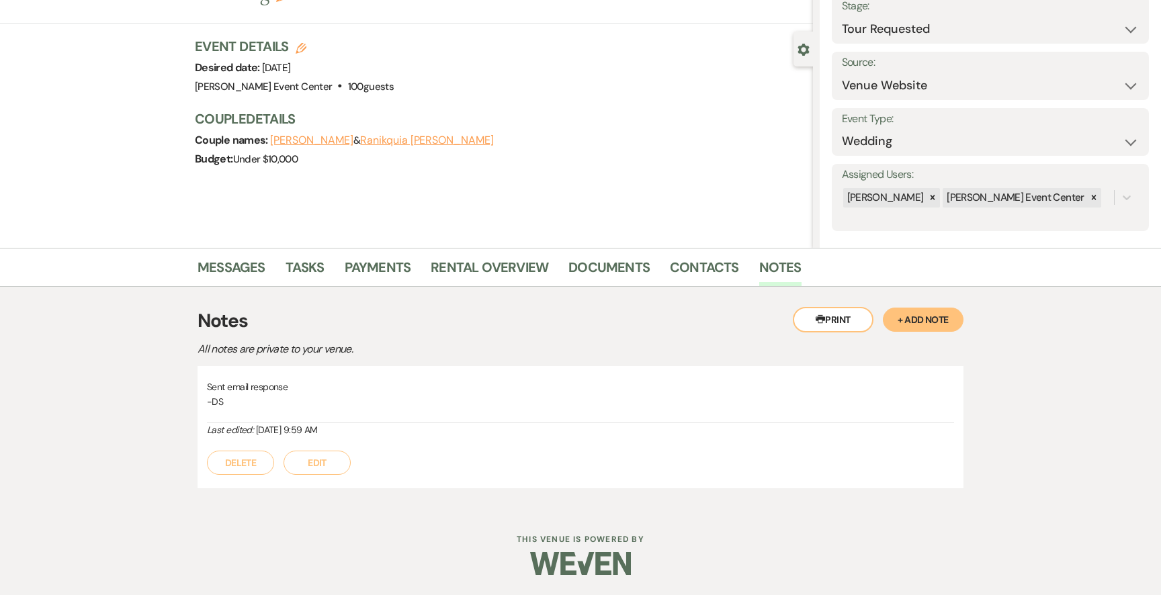
select select "2"
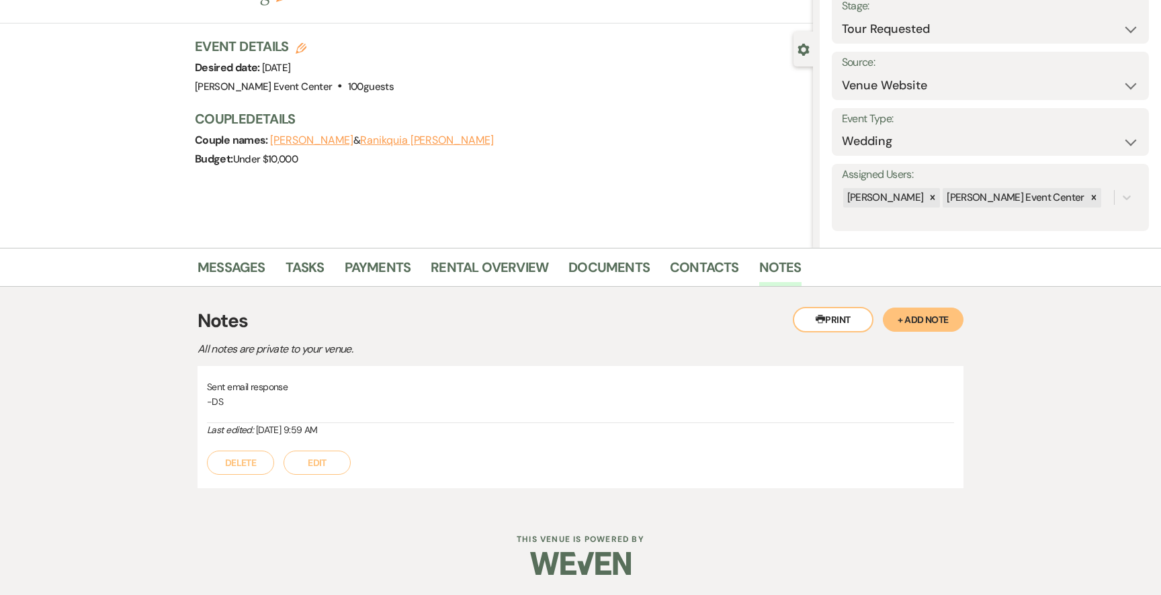
select select "2"
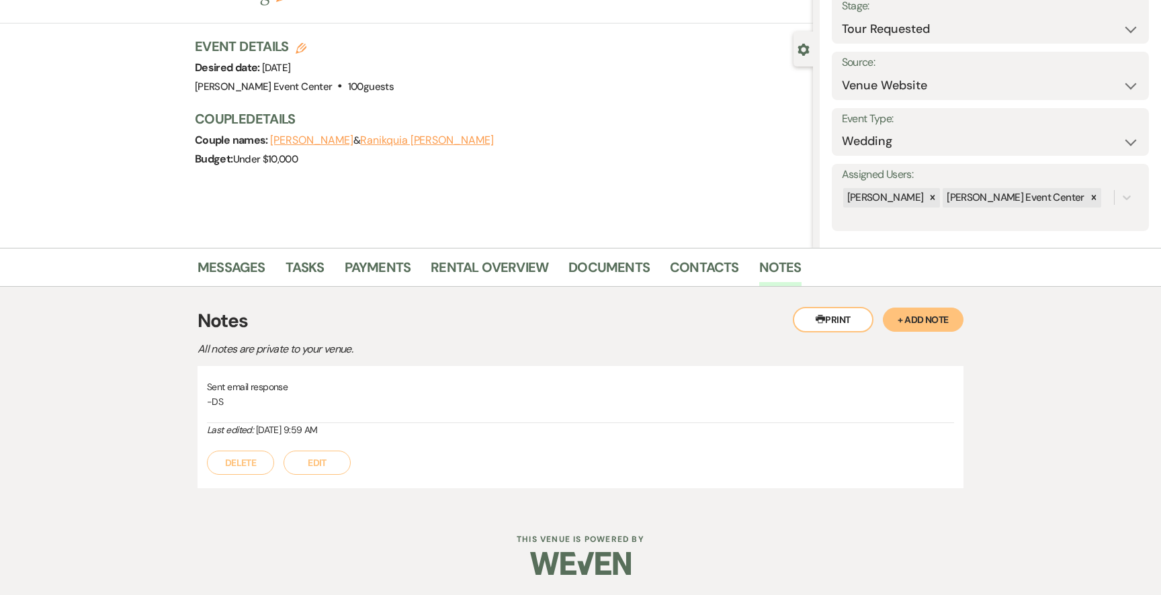
select select "2"
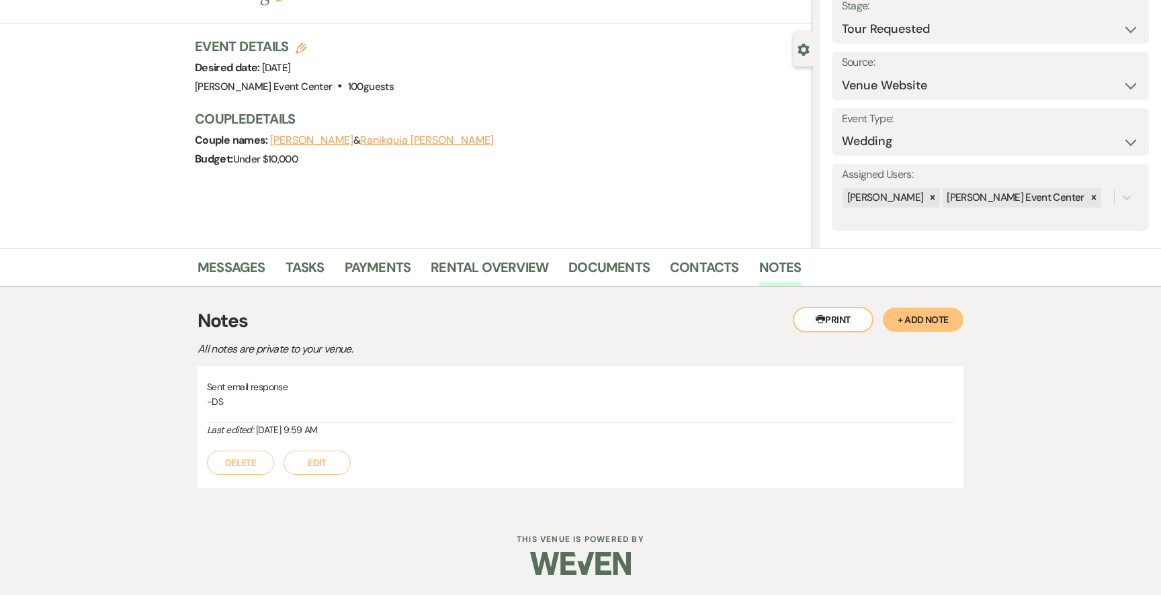
select select "2"
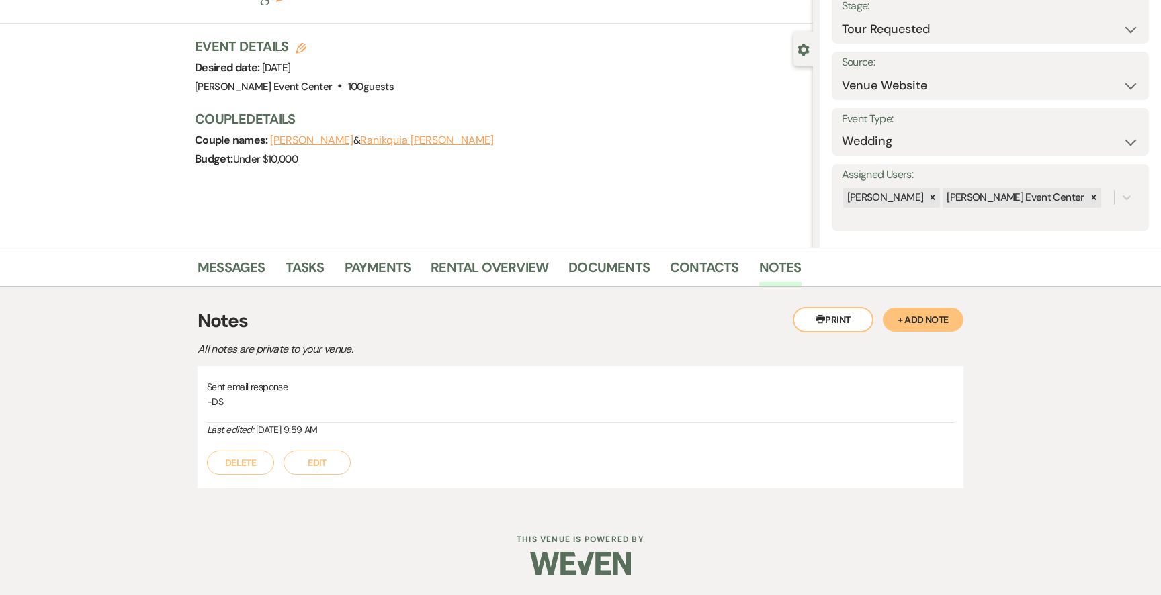
select select "2"
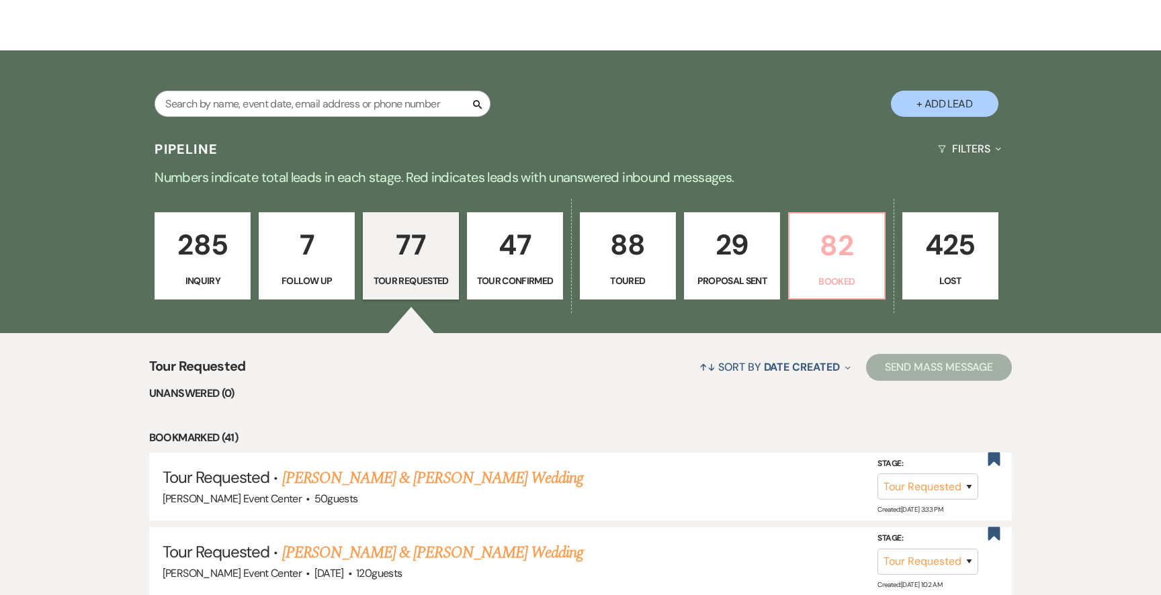
click at [823, 223] on p "82" at bounding box center [837, 245] width 79 height 45
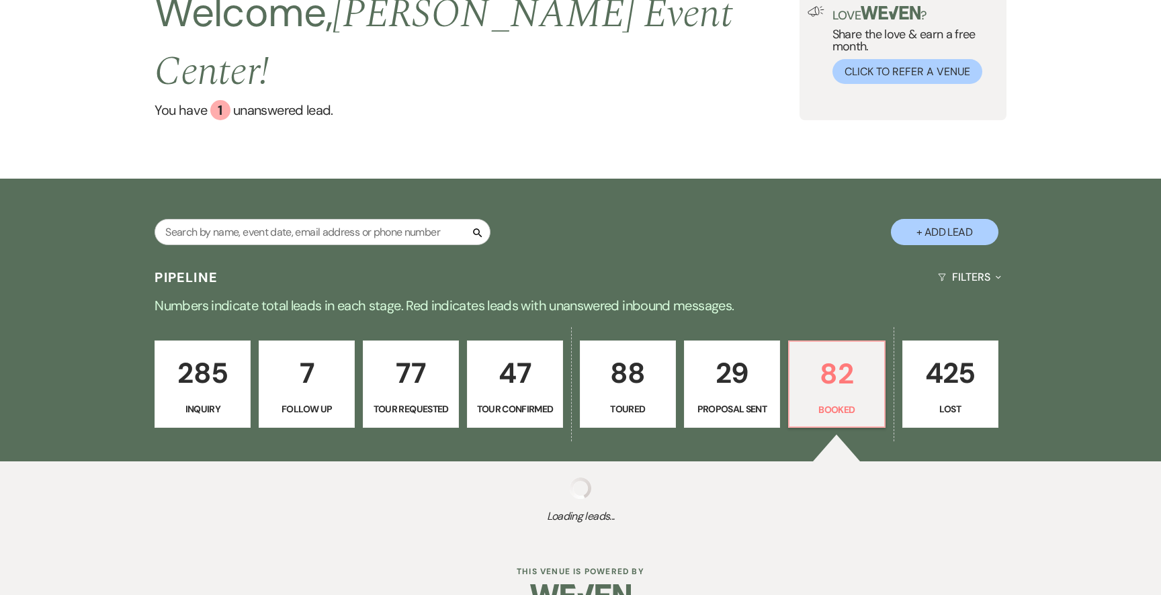
scroll to position [216, 0]
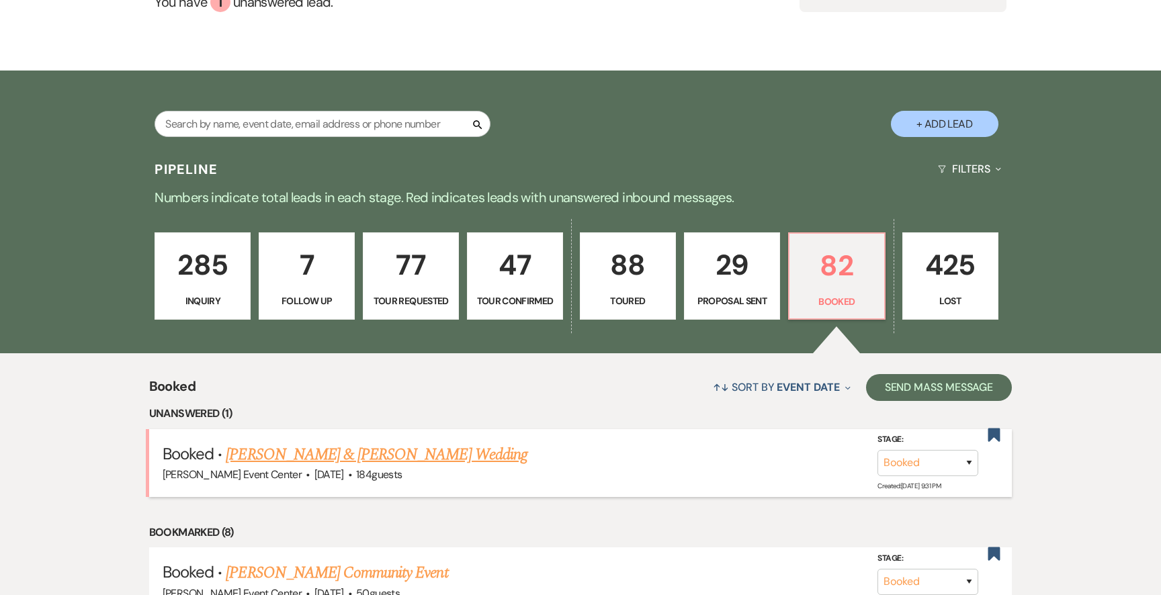
click at [413, 443] on link "[PERSON_NAME] & [PERSON_NAME] Wedding" at bounding box center [376, 455] width 301 height 24
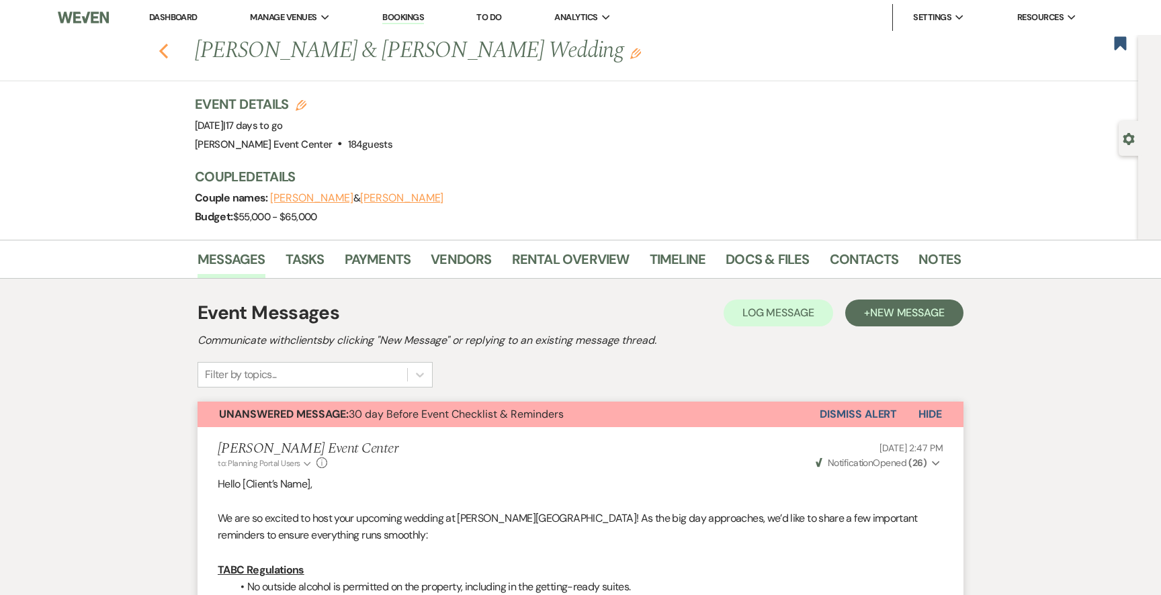
click at [168, 50] on icon "Previous" at bounding box center [164, 51] width 10 height 16
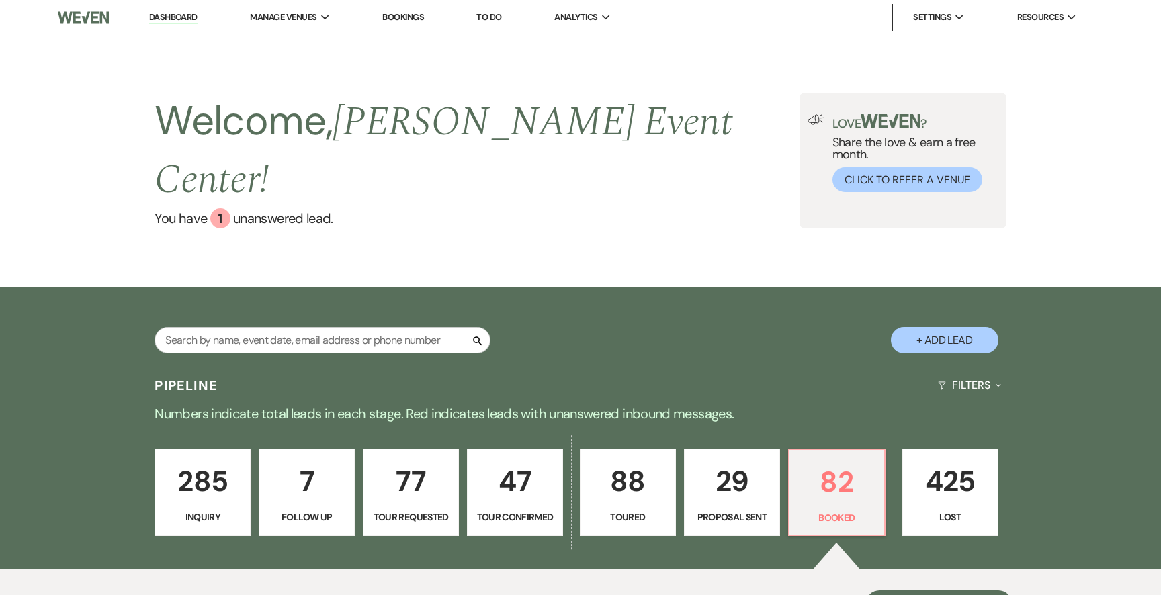
click at [235, 327] on div "Search" at bounding box center [323, 345] width 336 height 37
click at [235, 327] on input "text" at bounding box center [323, 340] width 336 height 26
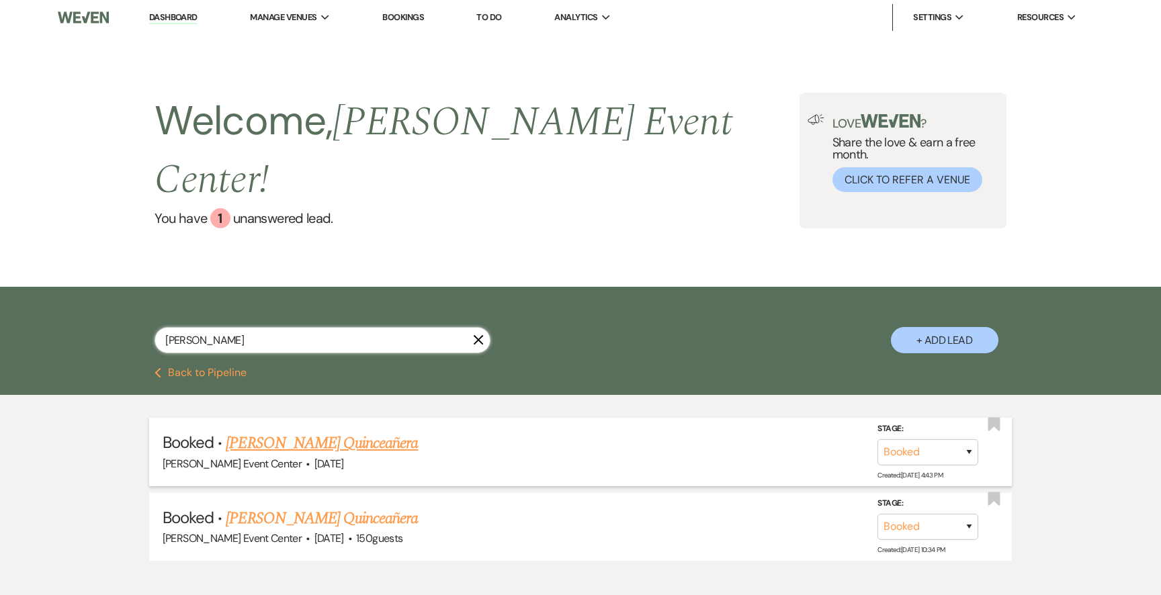
type input "[PERSON_NAME]"
click at [259, 431] on link "[PERSON_NAME] Quinceañera" at bounding box center [322, 443] width 192 height 24
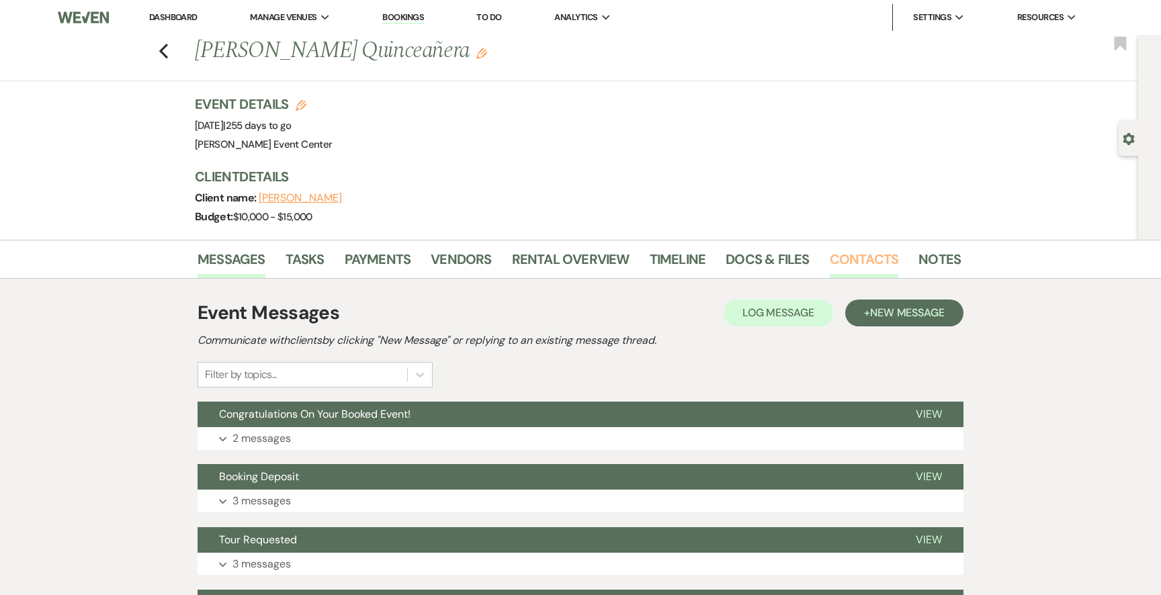
click at [838, 261] on link "Contacts" at bounding box center [864, 264] width 69 height 30
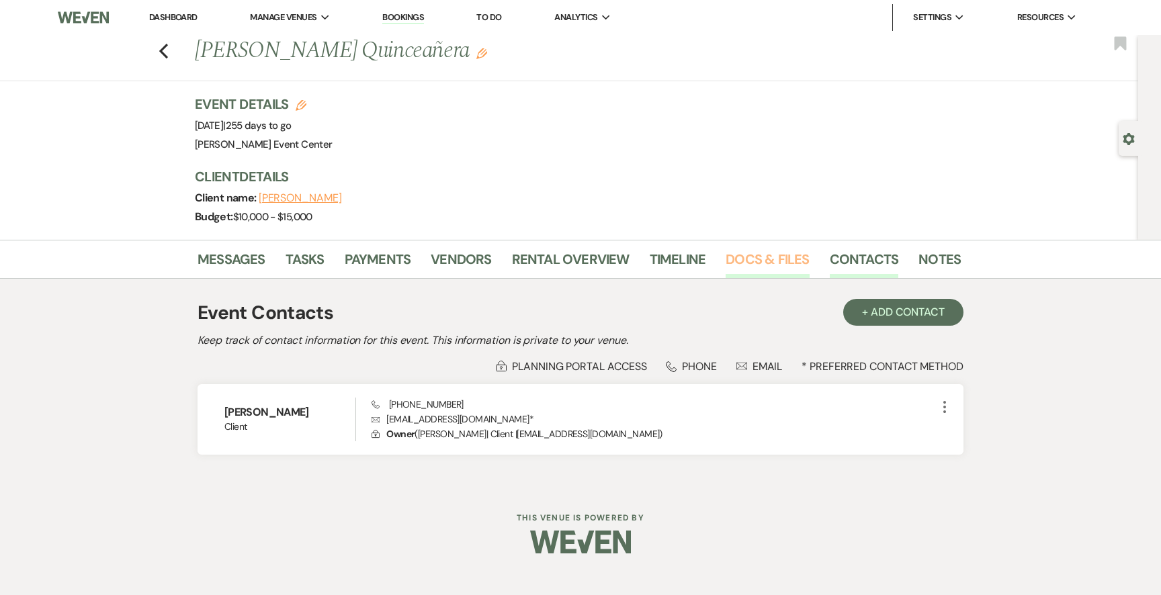
click at [756, 254] on link "Docs & Files" at bounding box center [767, 264] width 83 height 30
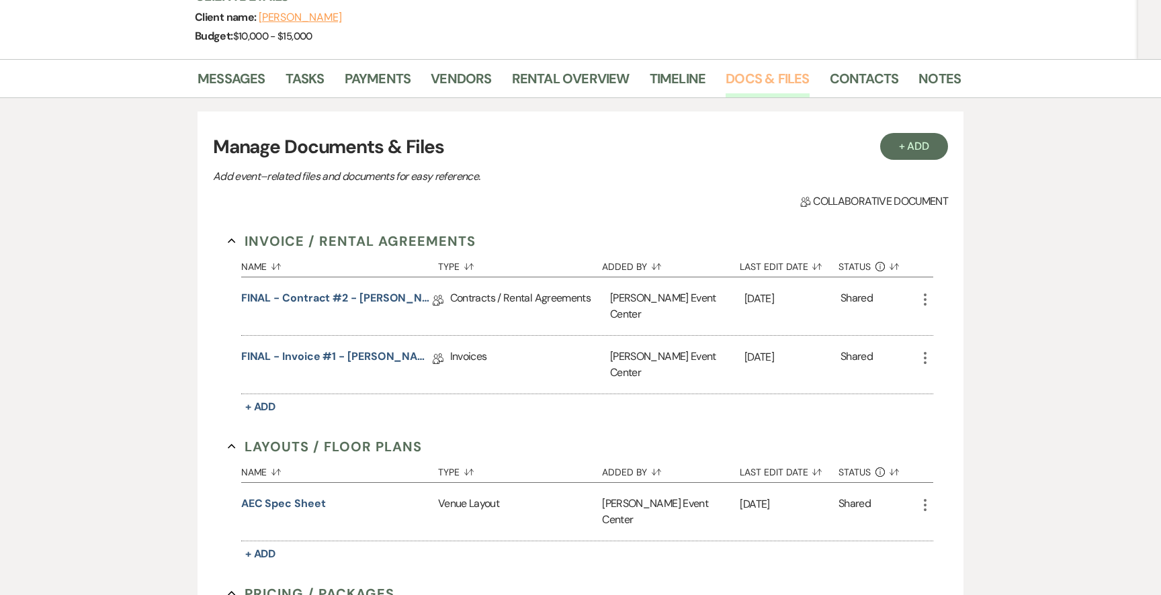
scroll to position [194, 0]
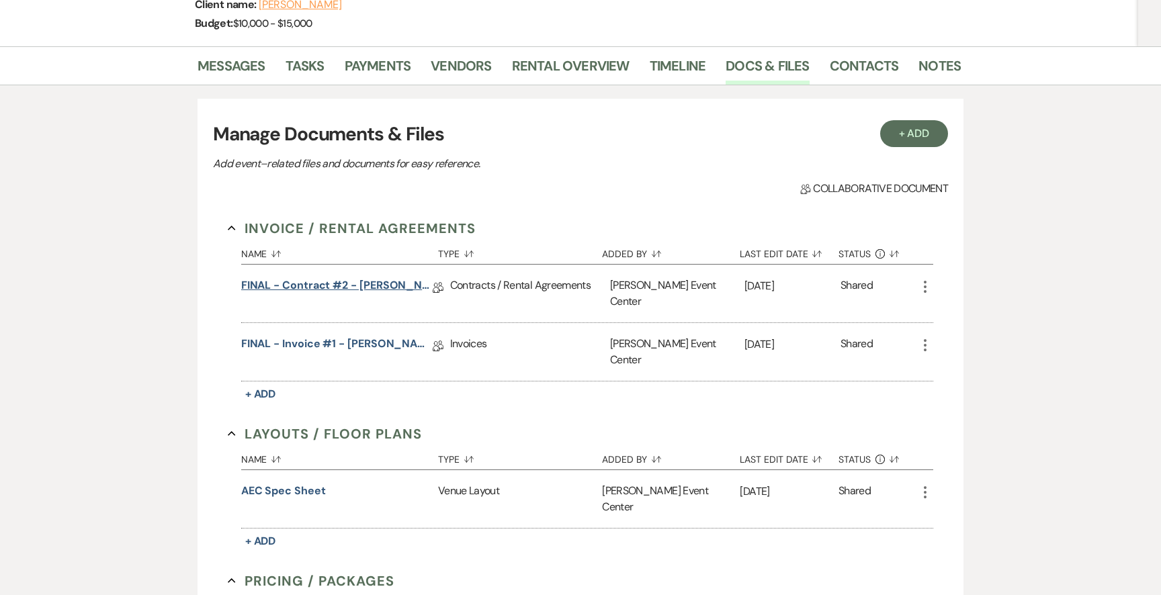
click at [351, 288] on link "FINAL - Contract #2 - [PERSON_NAME] - [DATE]" at bounding box center [337, 288] width 192 height 21
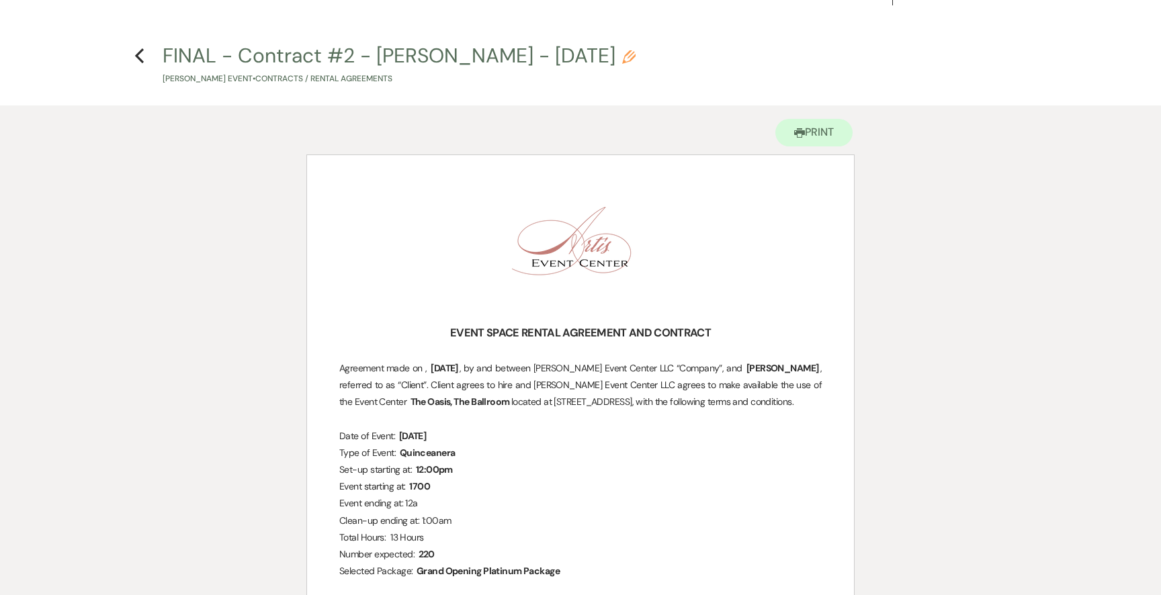
scroll to position [27, 0]
click at [138, 51] on use "button" at bounding box center [139, 54] width 9 height 15
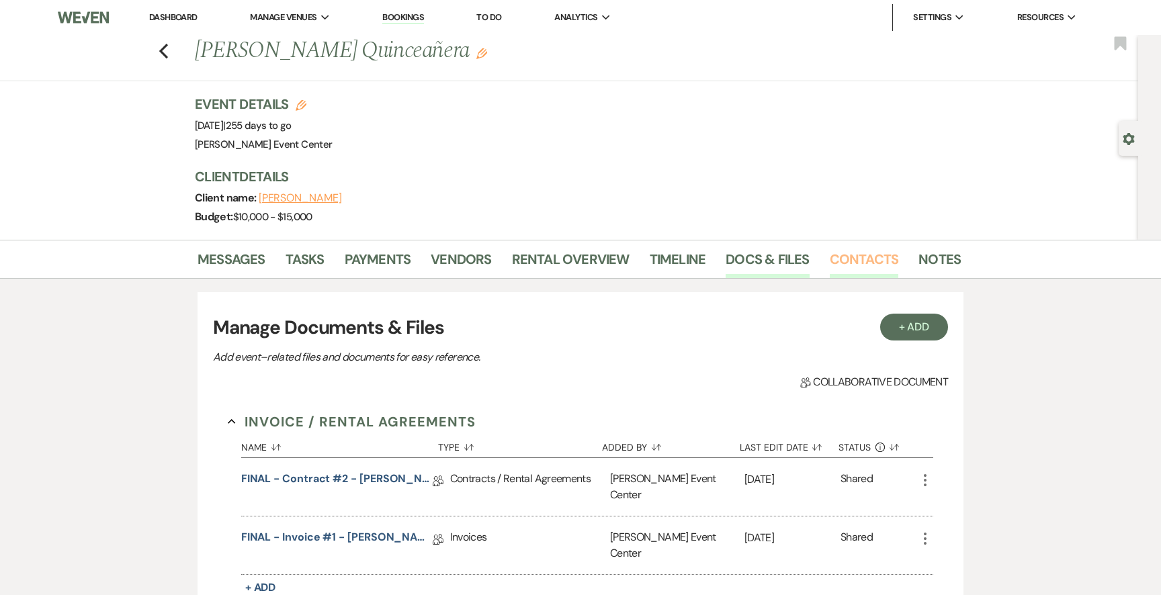
click at [853, 269] on link "Contacts" at bounding box center [864, 264] width 69 height 30
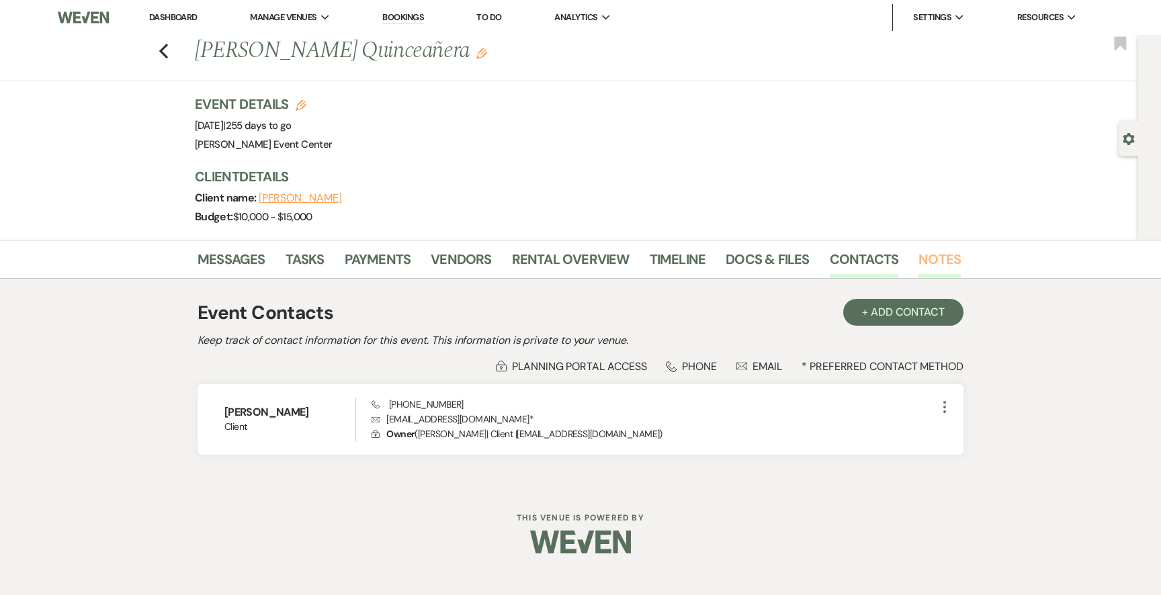
click at [947, 261] on link "Notes" at bounding box center [940, 264] width 42 height 30
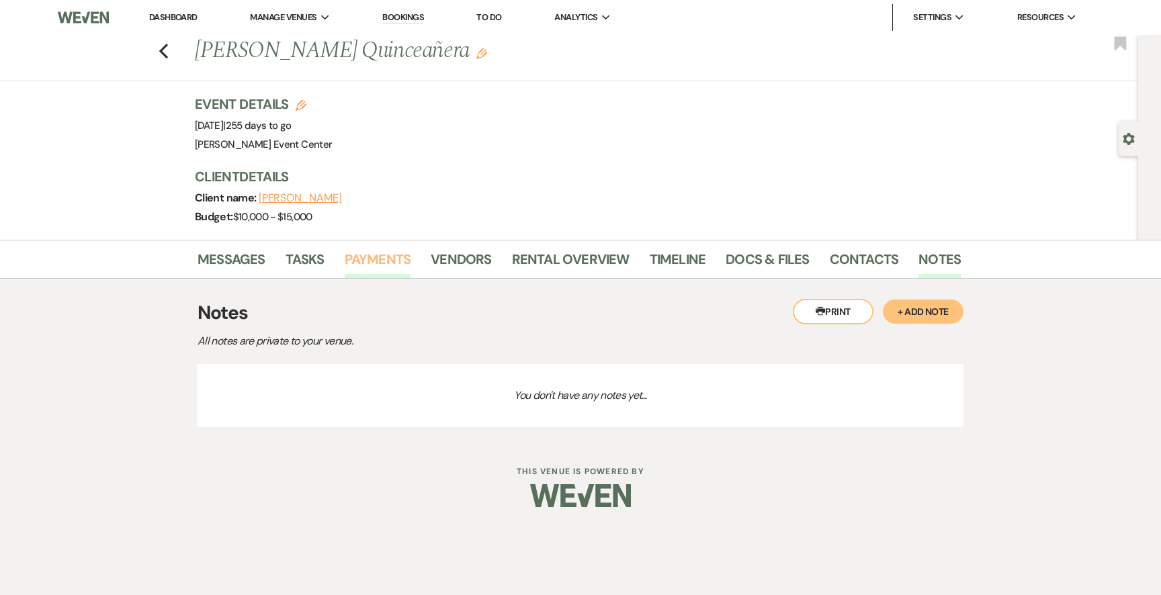
click at [391, 257] on link "Payments" at bounding box center [378, 264] width 67 height 30
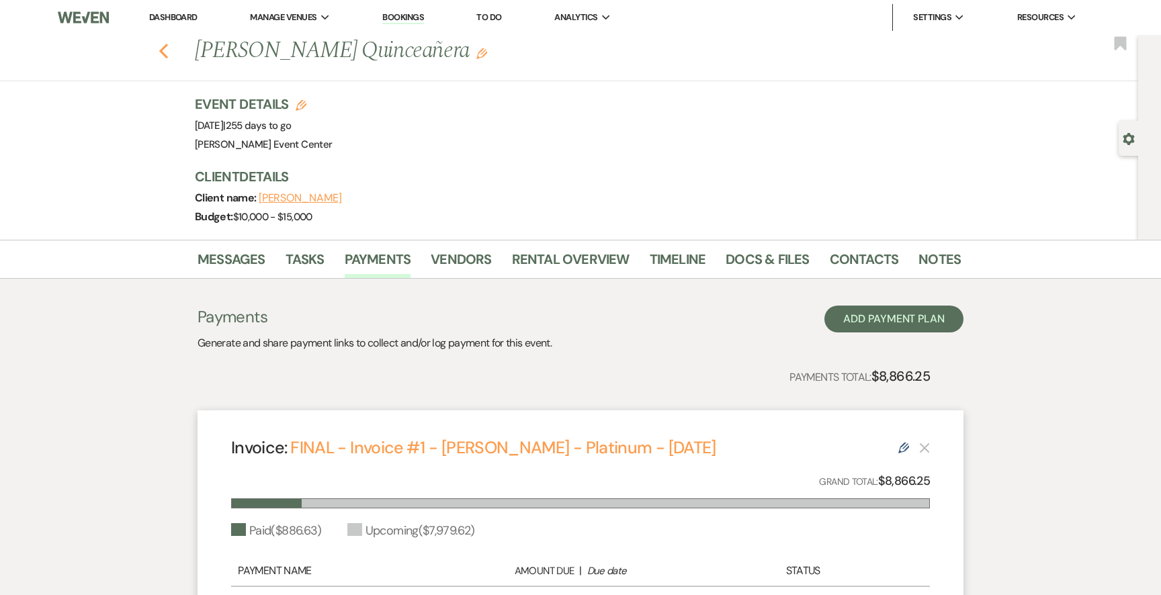
click at [161, 53] on icon "Previous" at bounding box center [164, 51] width 10 height 16
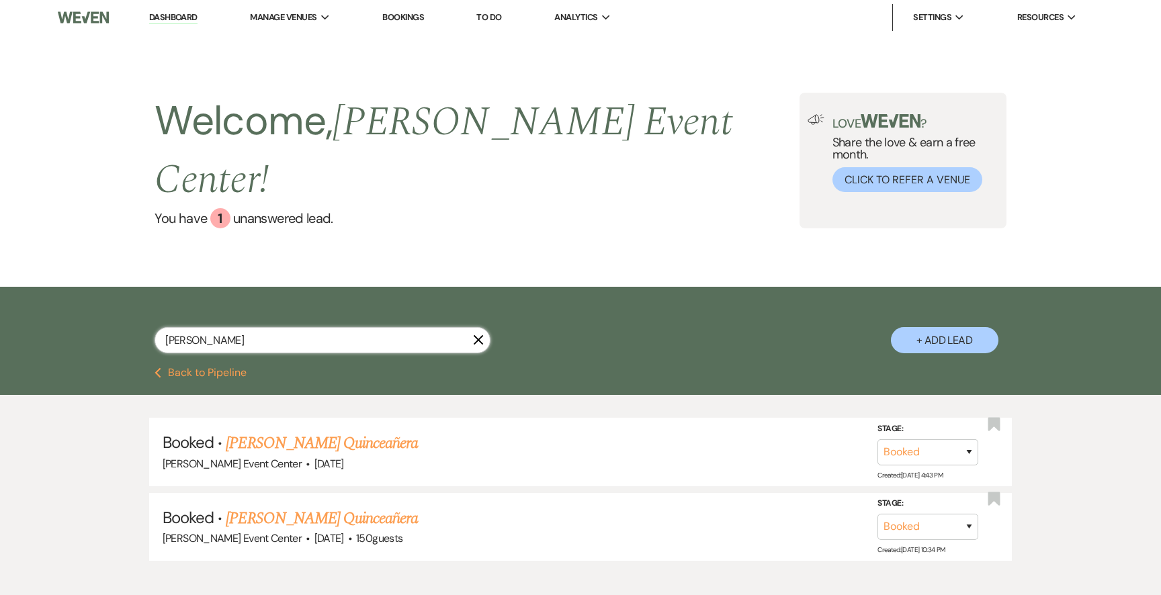
drag, startPoint x: 230, startPoint y: 312, endPoint x: 132, endPoint y: 310, distance: 97.5
click at [132, 310] on div "[PERSON_NAME] X + Add Lead" at bounding box center [581, 329] width 968 height 71
type input "ab"
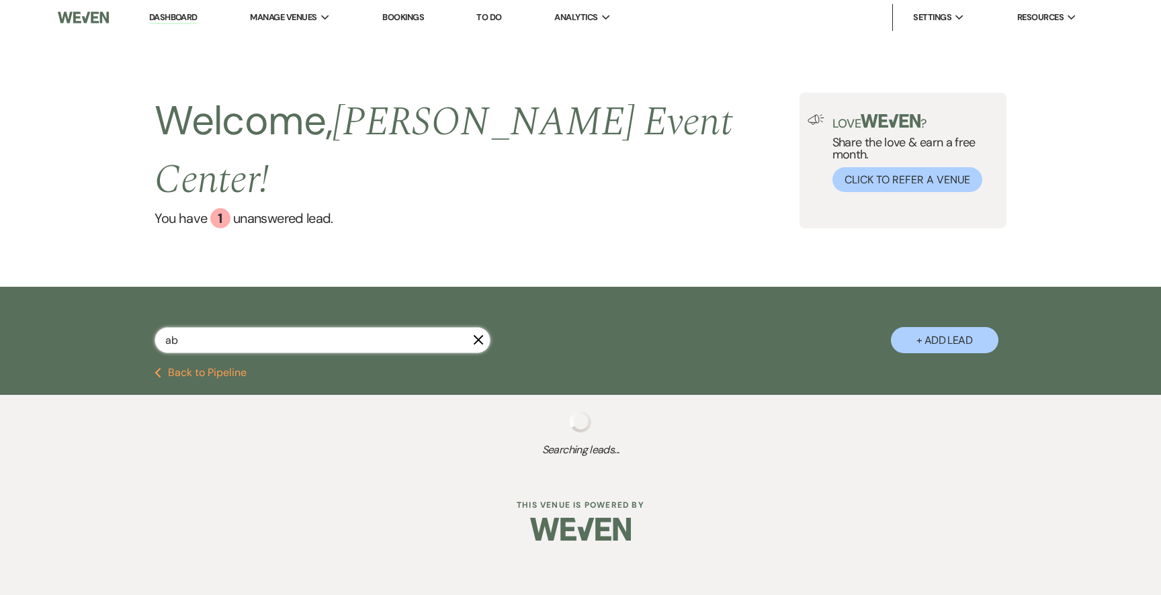
select select "8"
select select "10"
select select "4"
select select "5"
select select "2"
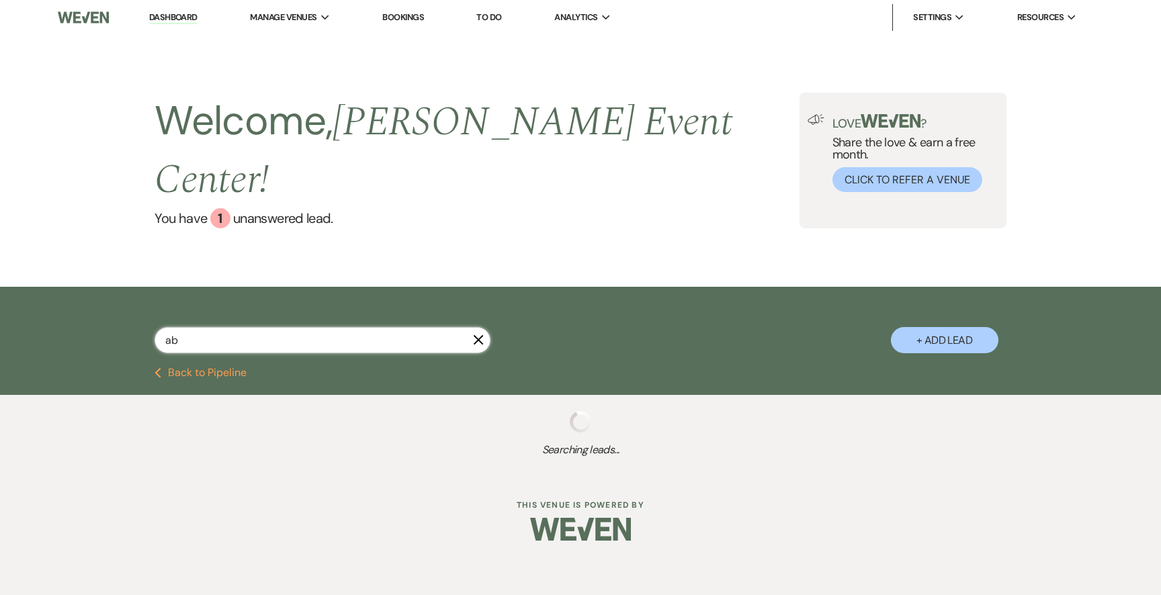
select select "2"
select select "8"
select select "10"
select select "2"
select select "6"
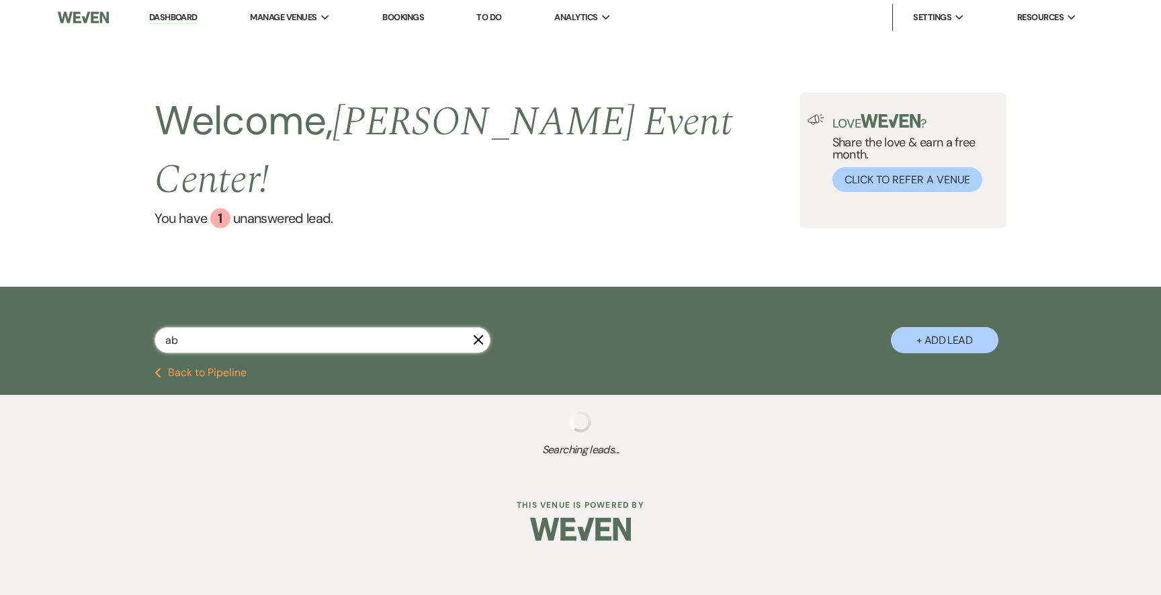
select select "8"
select select "4"
select select "5"
select select "9"
select select "8"
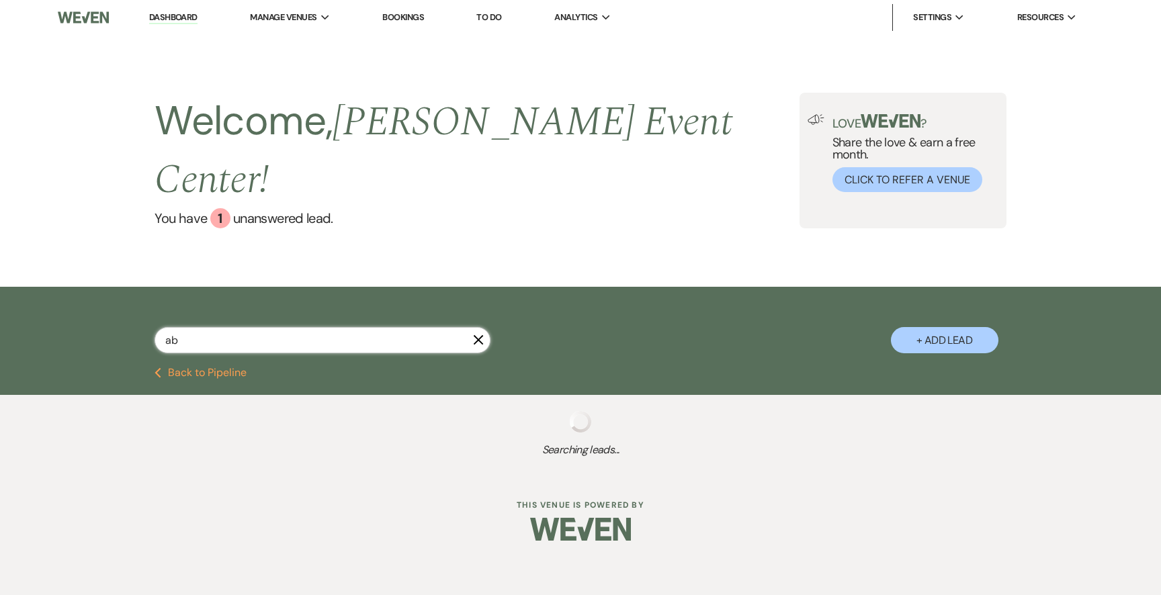
select select "6"
select select "2"
select select "5"
select select "8"
select select "6"
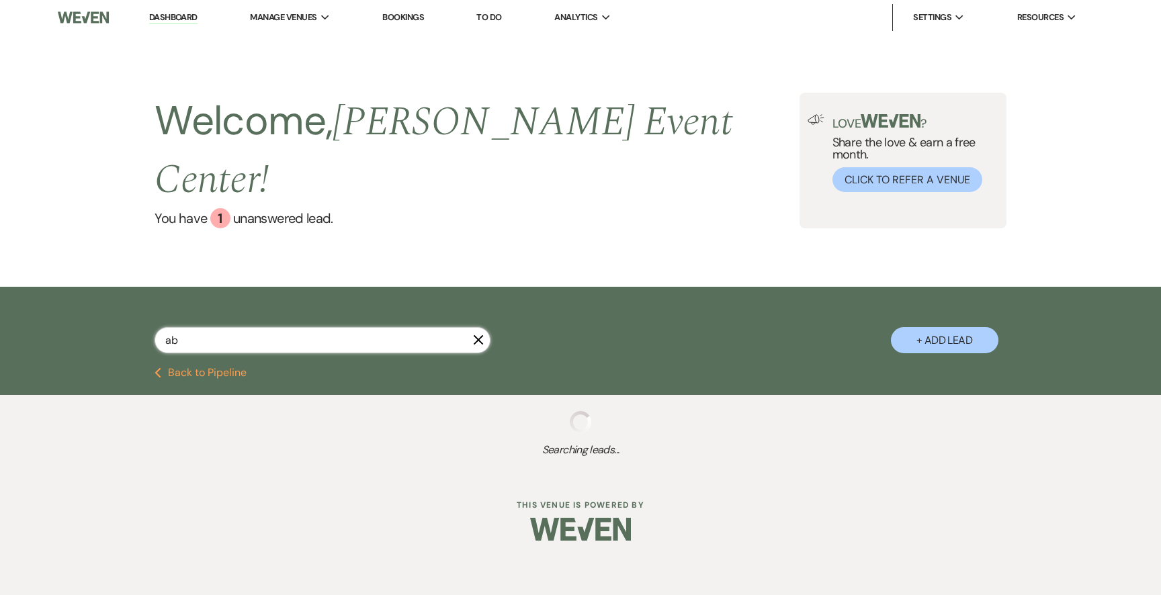
select select "2"
select select "8"
select select "6"
select select "4"
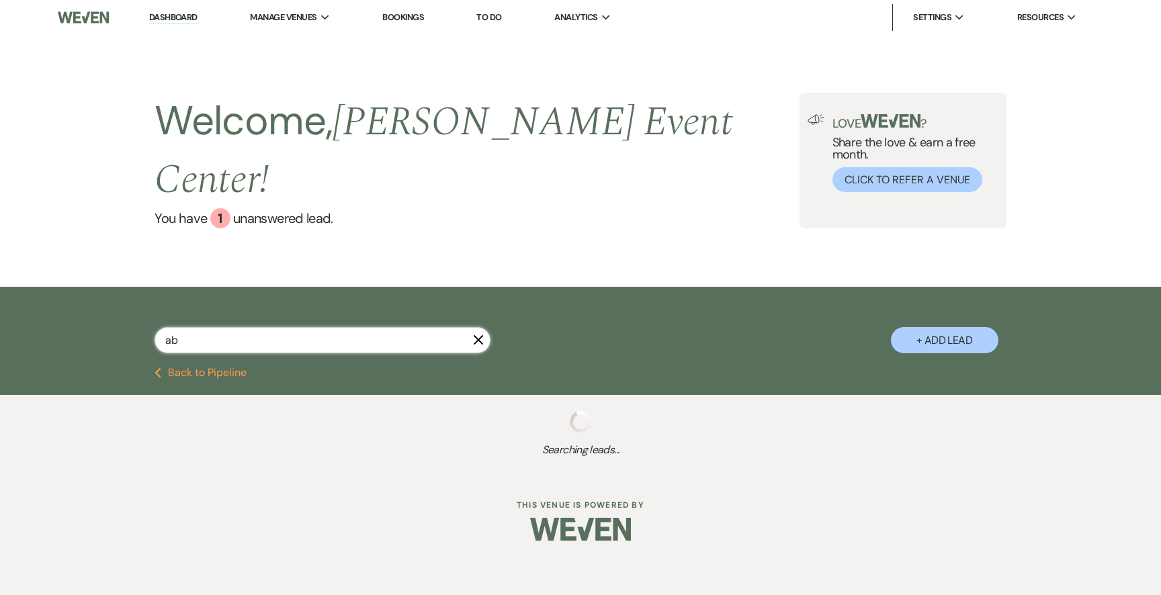
select select "8"
select select "1"
select select "8"
select select "9"
select select "8"
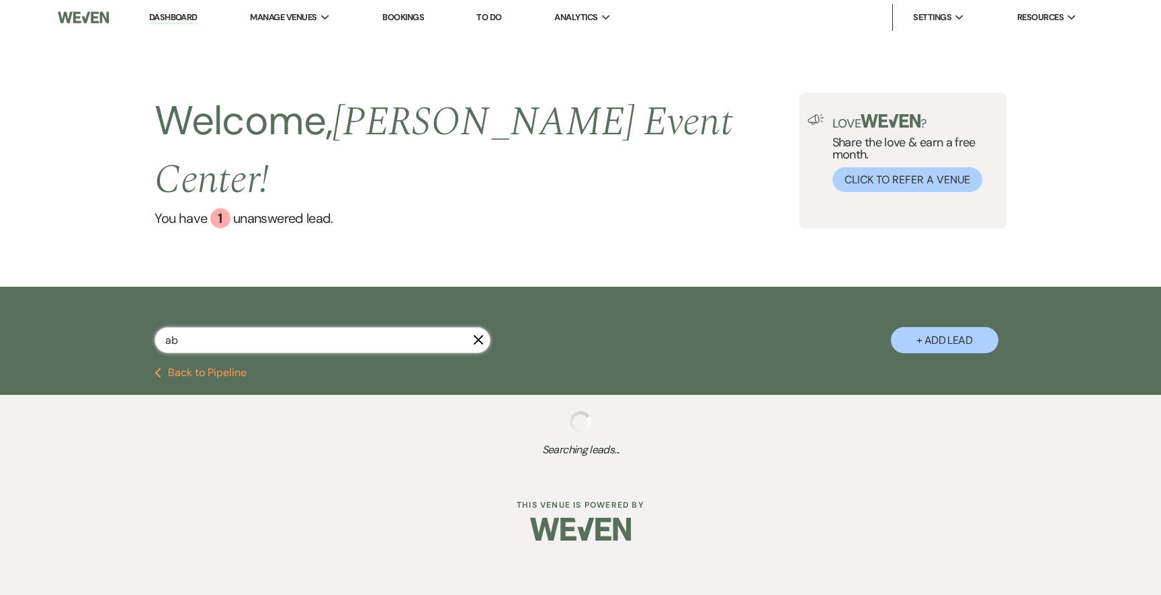
select select "5"
select select "8"
select select "1"
select select "8"
select select "1"
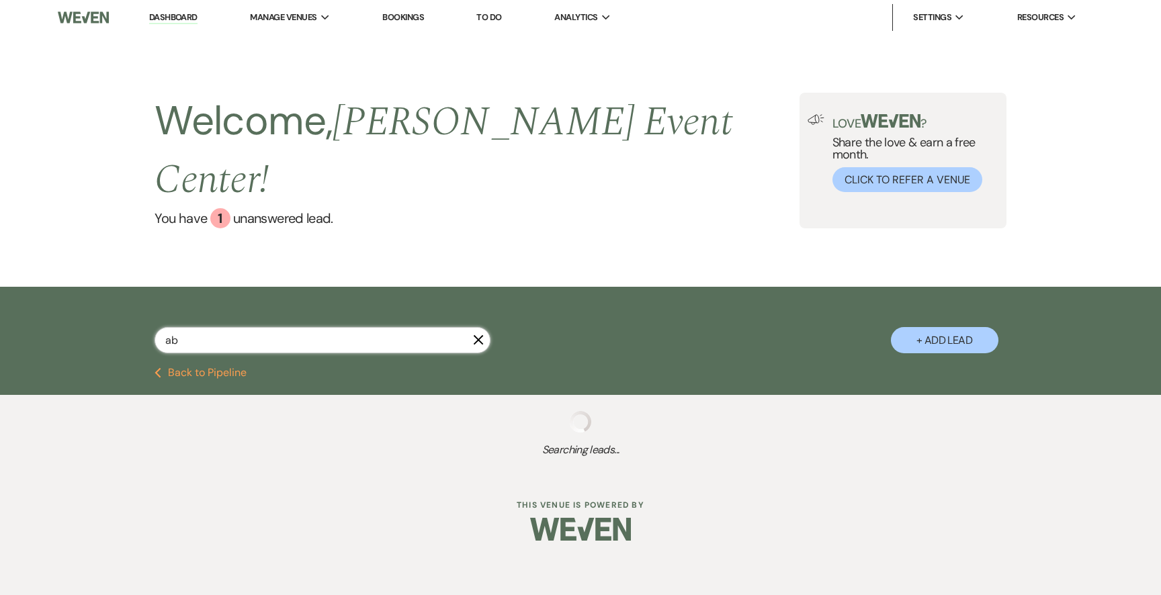
select select "8"
select select "5"
select select "8"
select select "1"
select select "8"
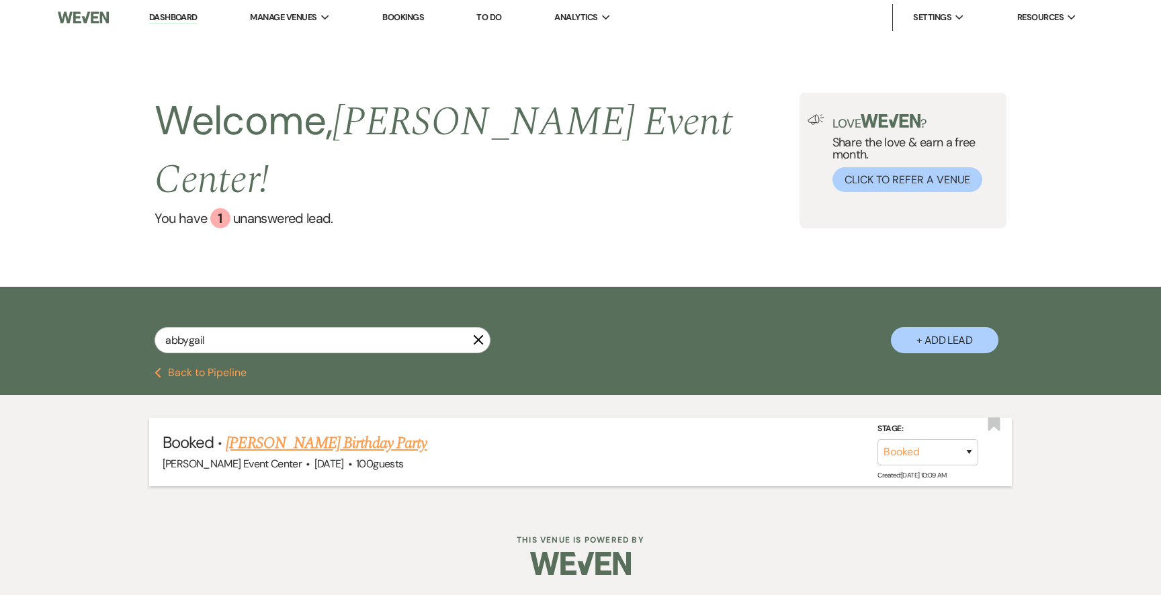
click at [284, 431] on link "[PERSON_NAME] Birthday Party" at bounding box center [326, 443] width 201 height 24
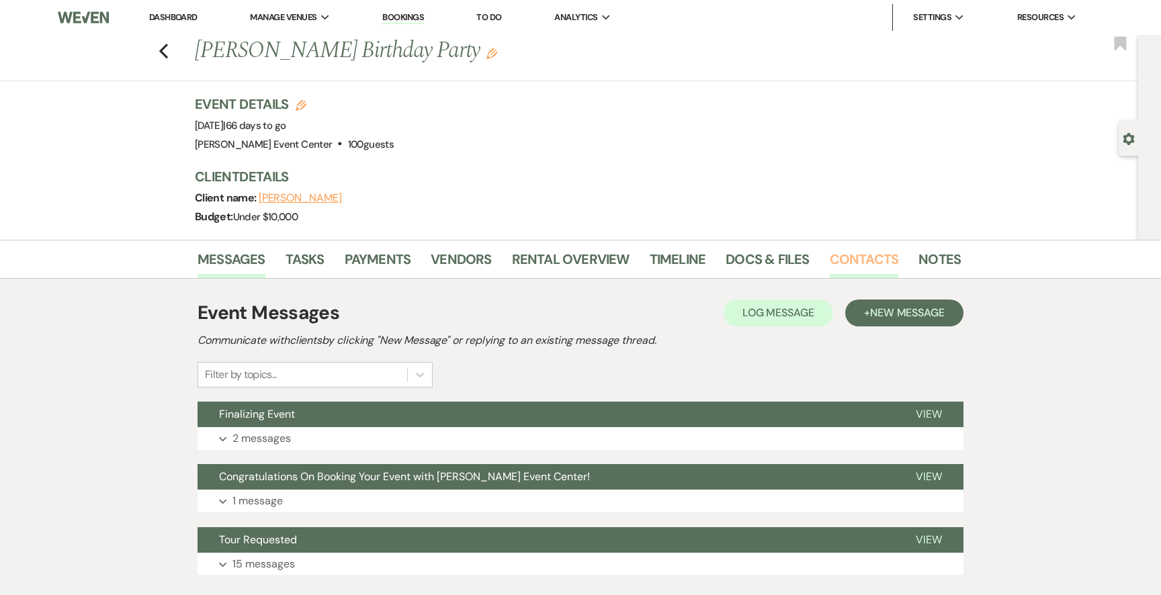
click at [839, 254] on link "Contacts" at bounding box center [864, 264] width 69 height 30
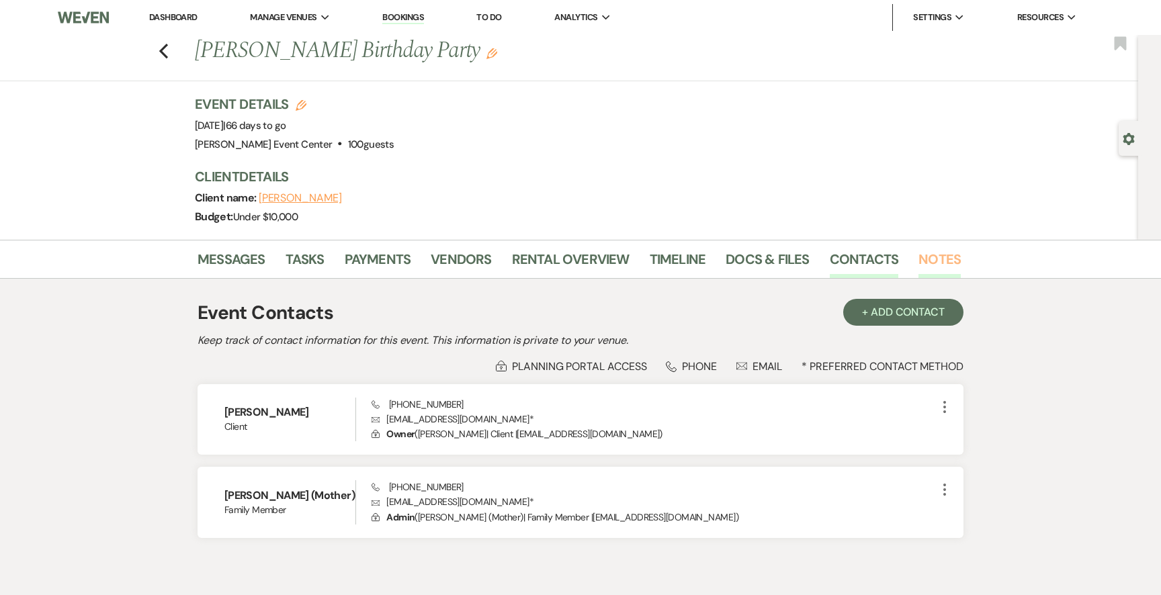
click at [923, 259] on link "Notes" at bounding box center [940, 264] width 42 height 30
